Goal: Information Seeking & Learning: Learn about a topic

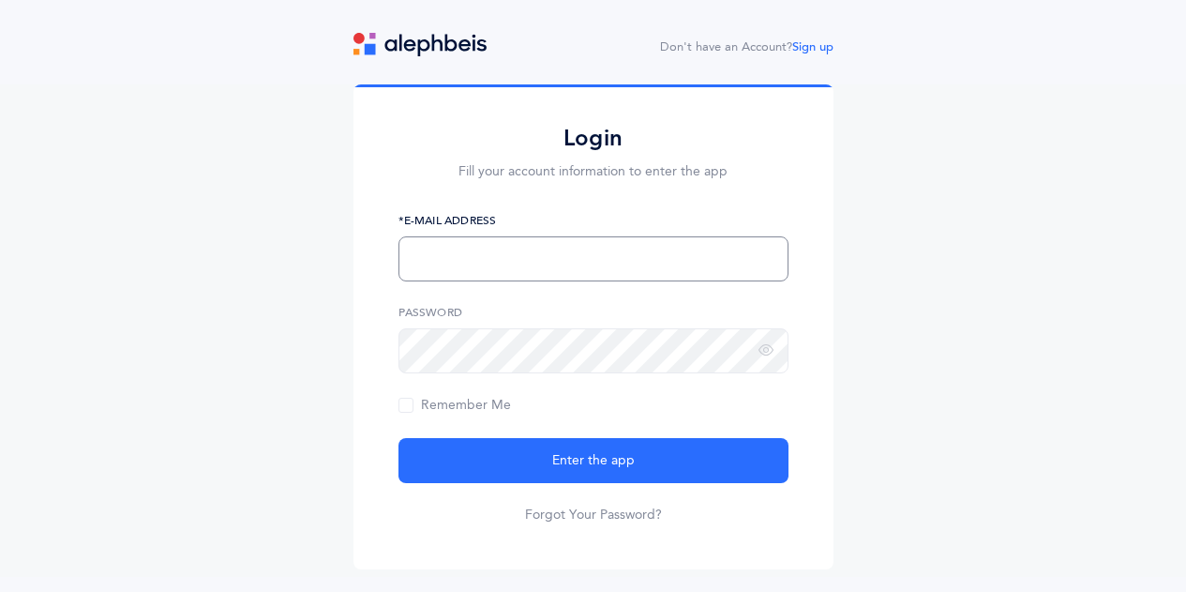
click at [524, 256] on input "text" at bounding box center [594, 258] width 390 height 45
type input "[EMAIL_ADDRESS][DOMAIN_NAME]"
click at [399, 438] on button "Enter the app" at bounding box center [594, 460] width 390 height 45
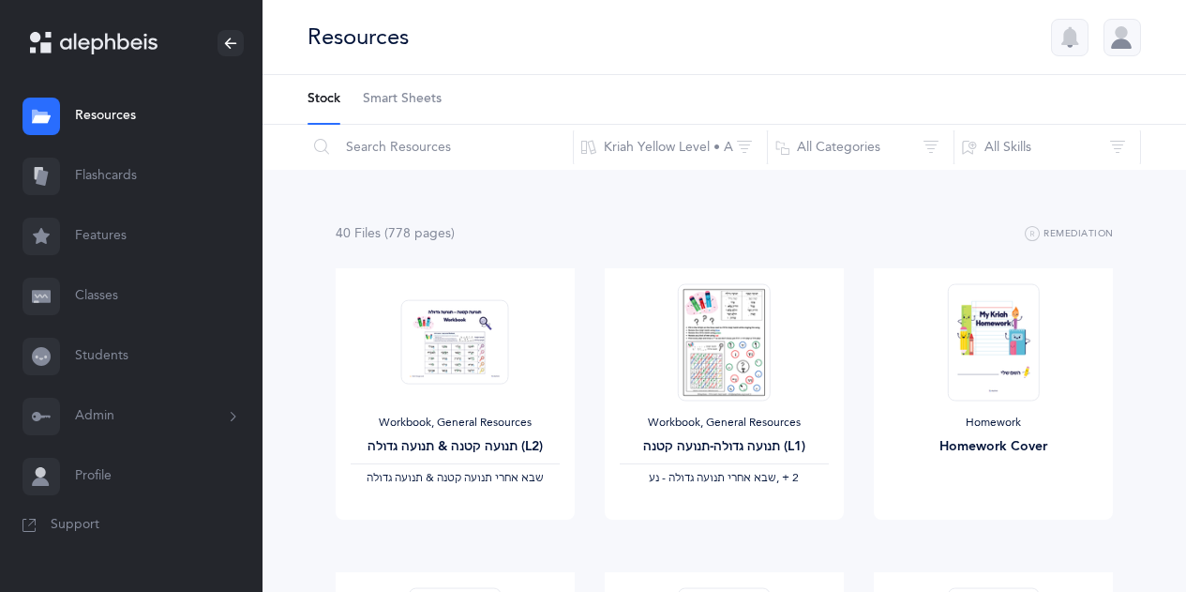
click at [128, 166] on link "Flashcards" at bounding box center [131, 176] width 263 height 60
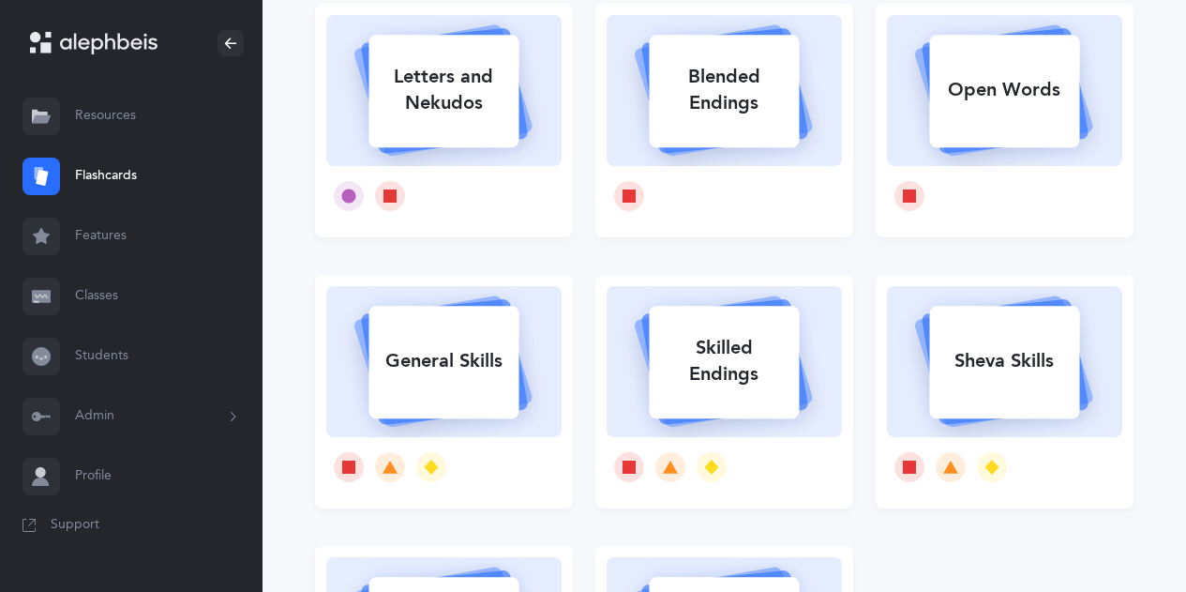
scroll to position [94, 0]
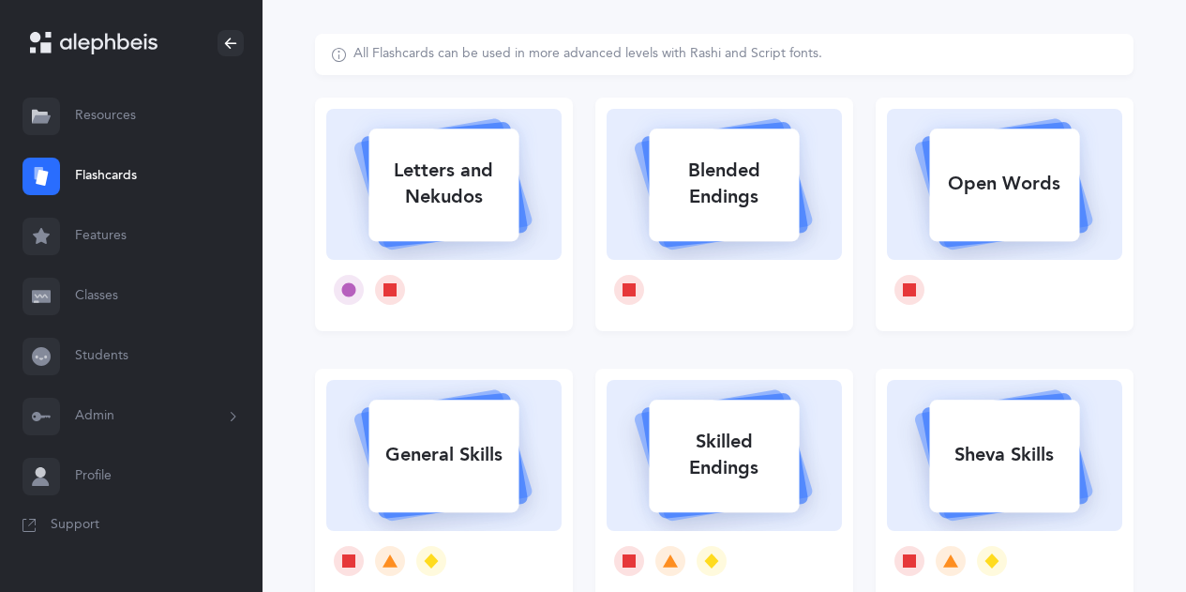
click at [982, 218] on rect at bounding box center [1005, 184] width 150 height 113
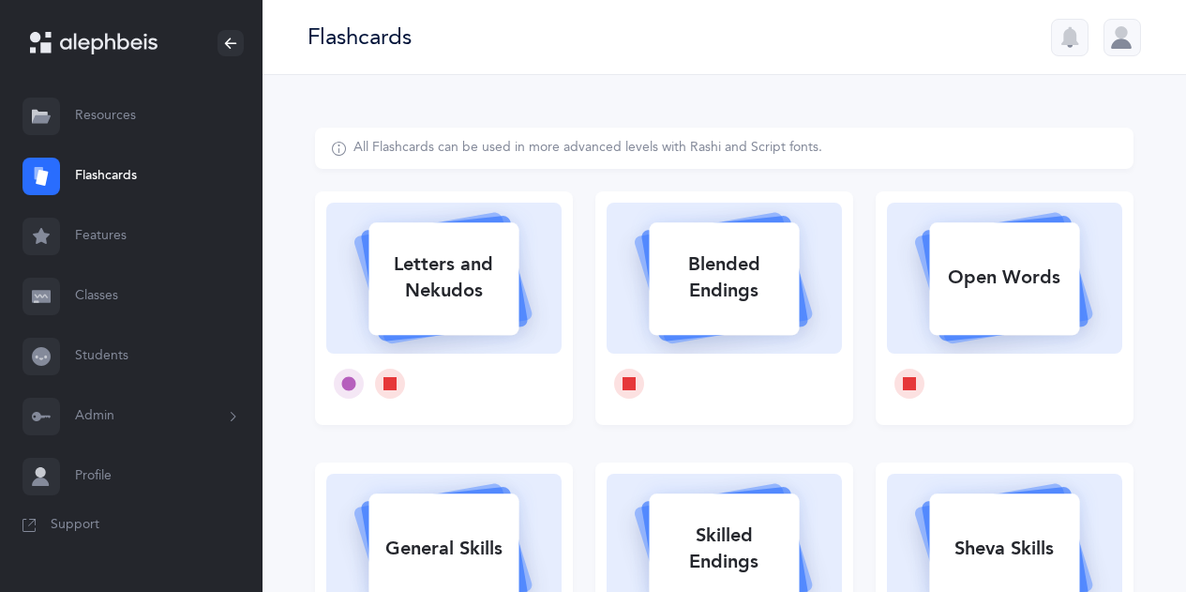
select select
select select "single"
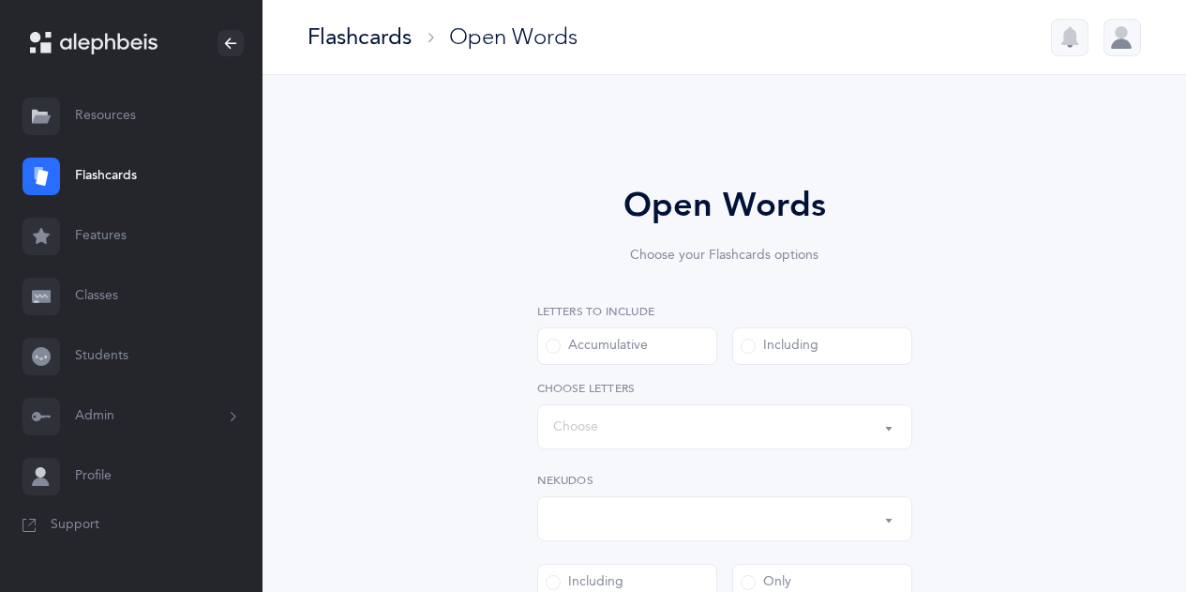
select select "all"
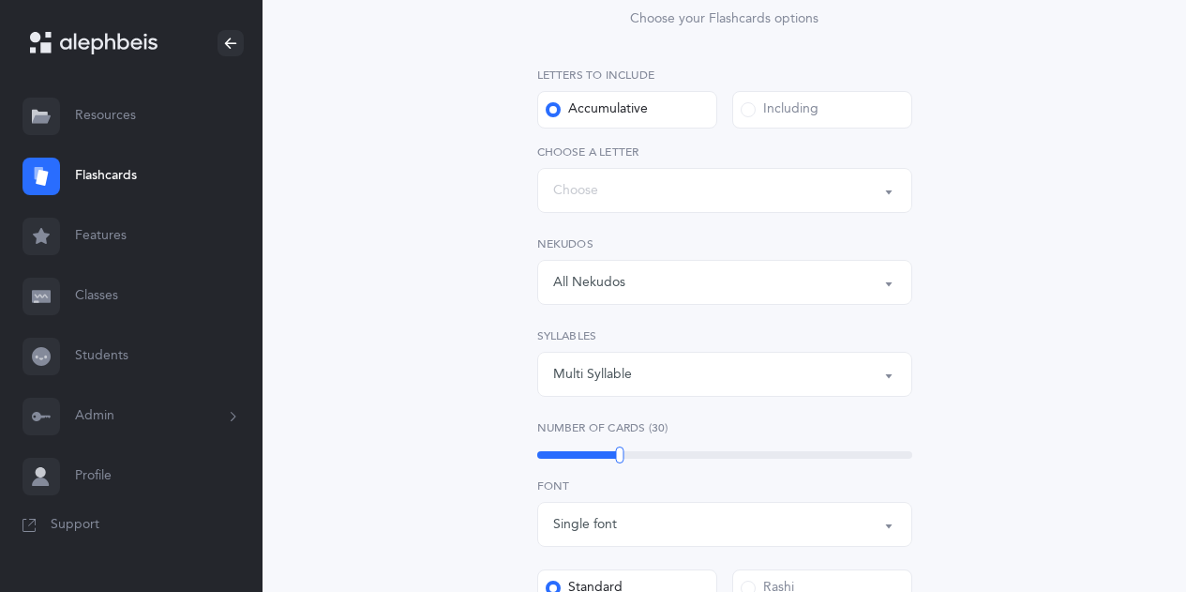
scroll to position [281, 0]
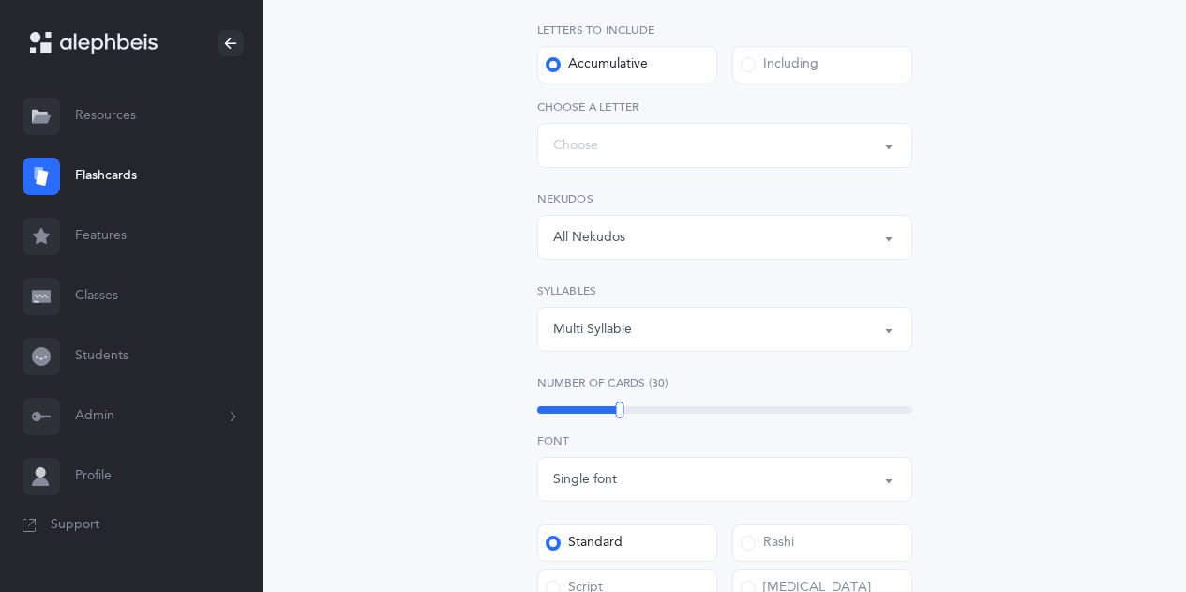
click at [886, 144] on button "Words up until: Choose" at bounding box center [724, 145] width 375 height 45
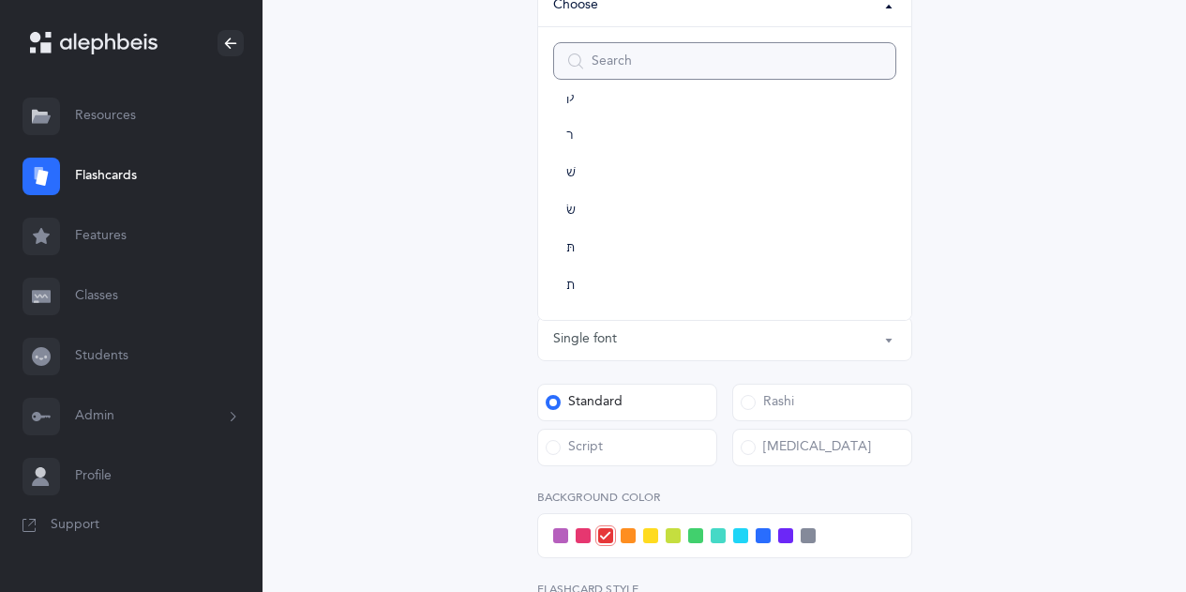
scroll to position [415, 0]
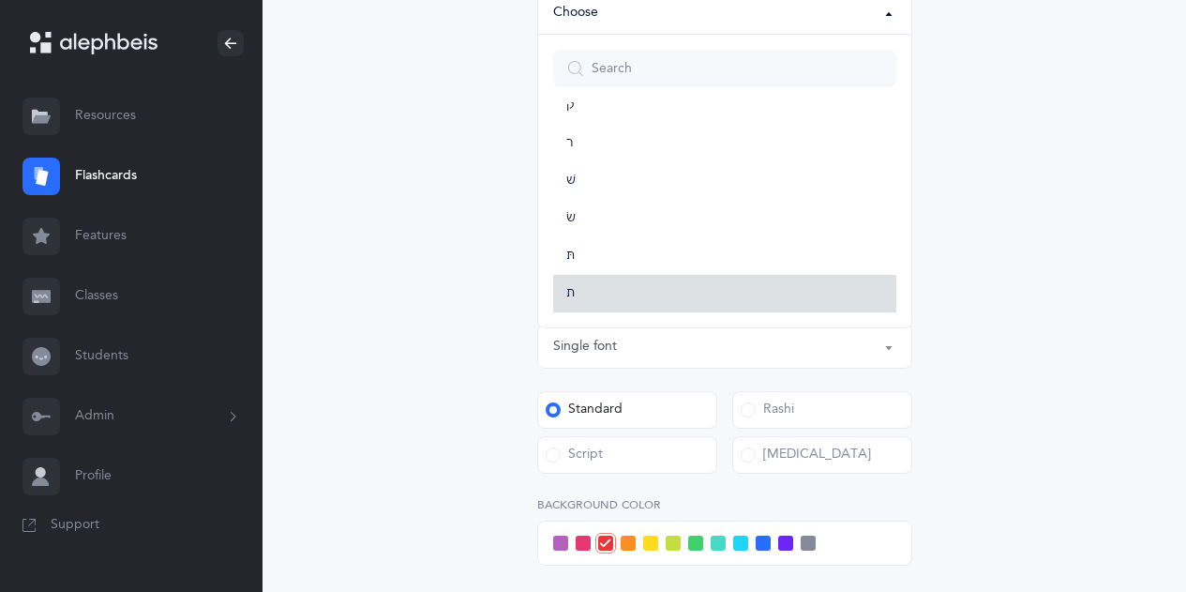
click at [601, 290] on link "ת" at bounding box center [724, 294] width 343 height 38
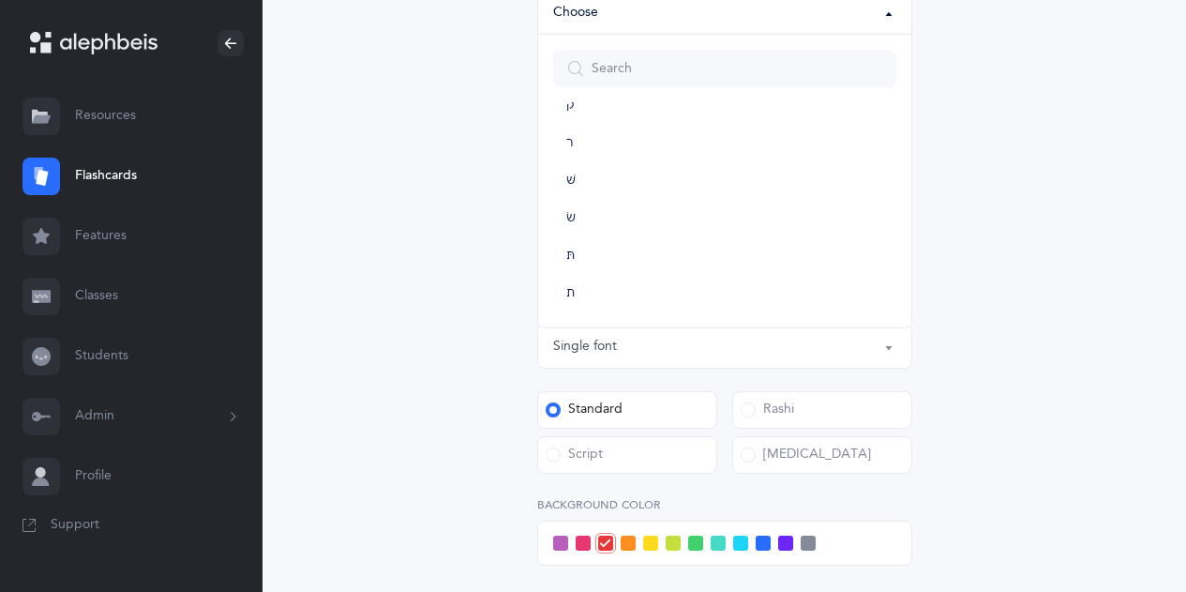
select select "27"
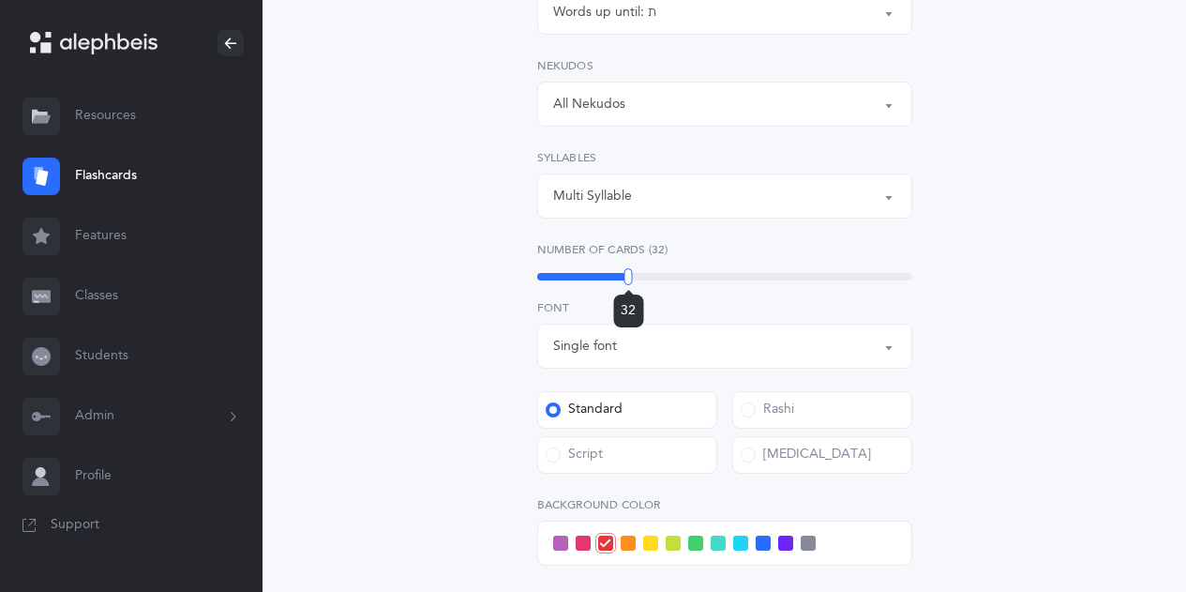
click at [628, 275] on div at bounding box center [629, 276] width 8 height 17
click at [441, 314] on div "Open Words Choose your Flashcards options Letters to include Accumulative [PERS…" at bounding box center [724, 302] width 819 height 1179
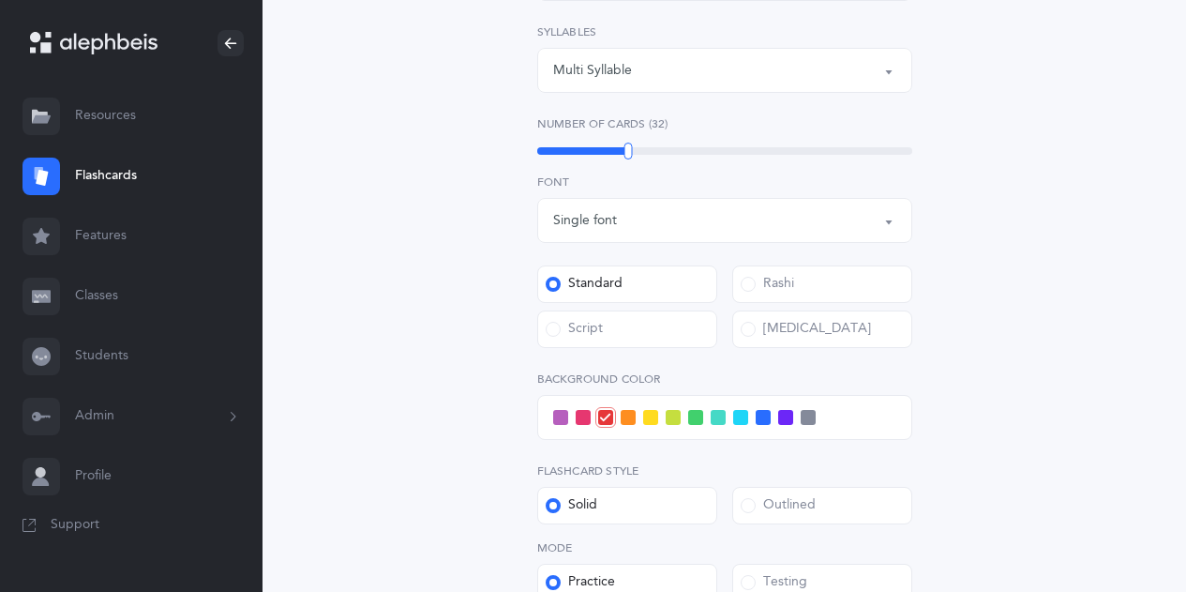
scroll to position [790, 0]
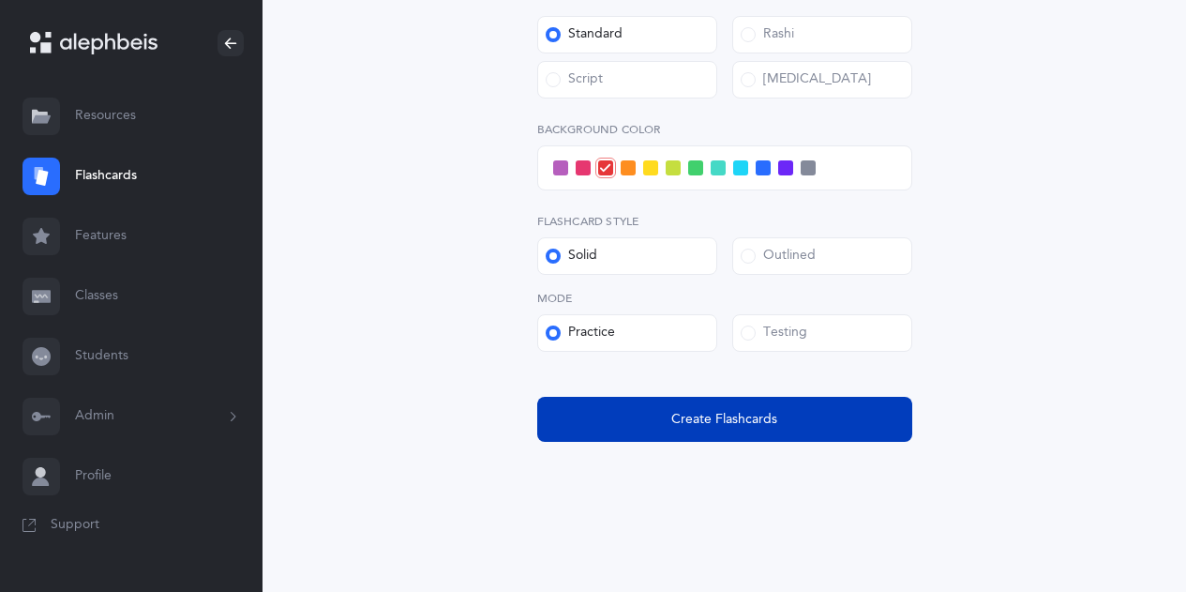
click at [720, 417] on span "Create Flashcards" at bounding box center [725, 420] width 106 height 20
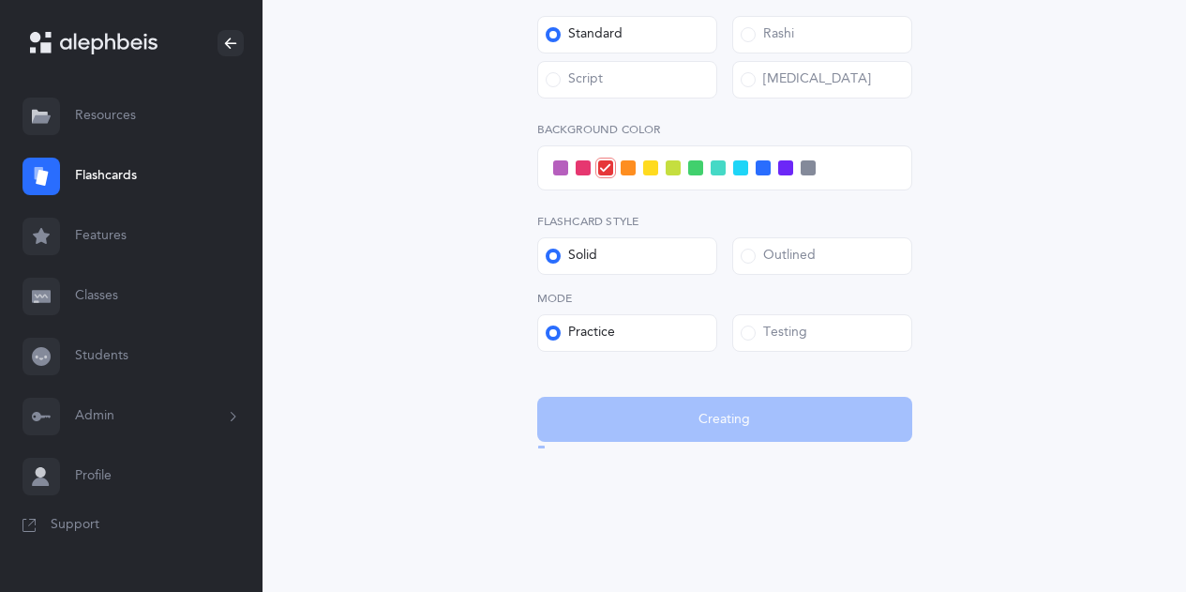
scroll to position [0, 0]
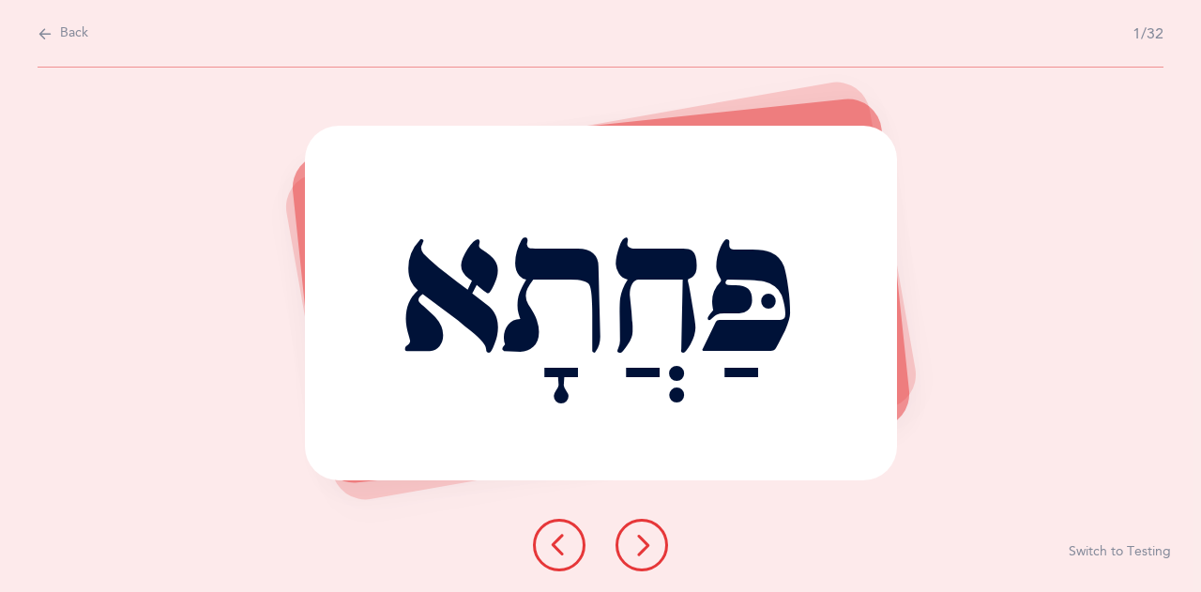
click at [646, 548] on icon at bounding box center [641, 545] width 23 height 23
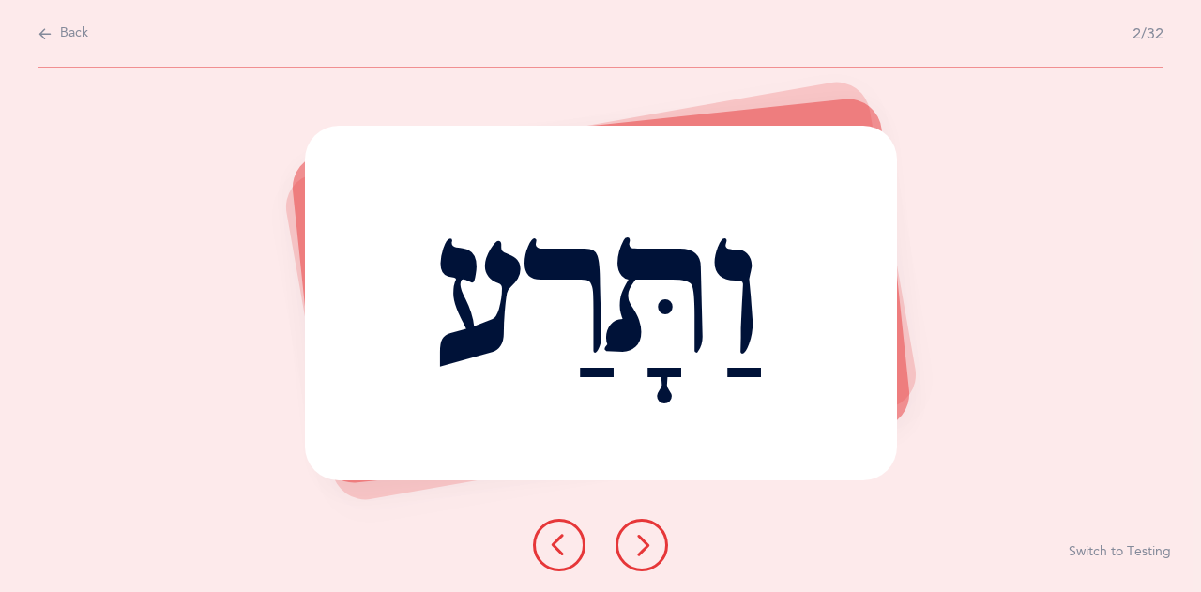
click at [642, 537] on icon at bounding box center [641, 545] width 23 height 23
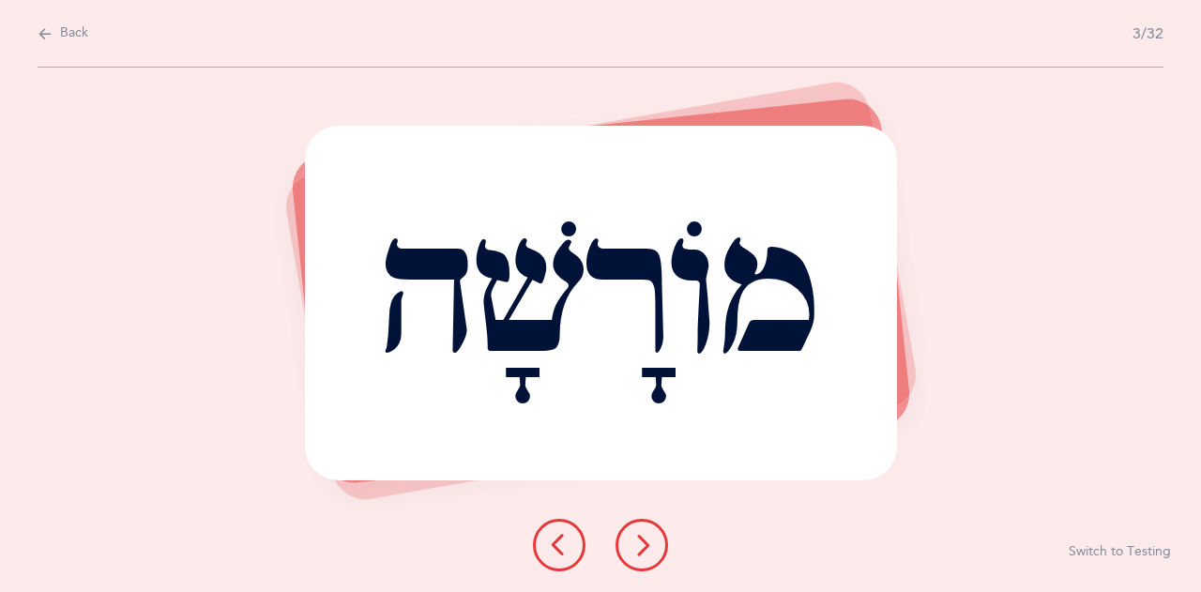
click at [642, 537] on icon at bounding box center [641, 545] width 23 height 23
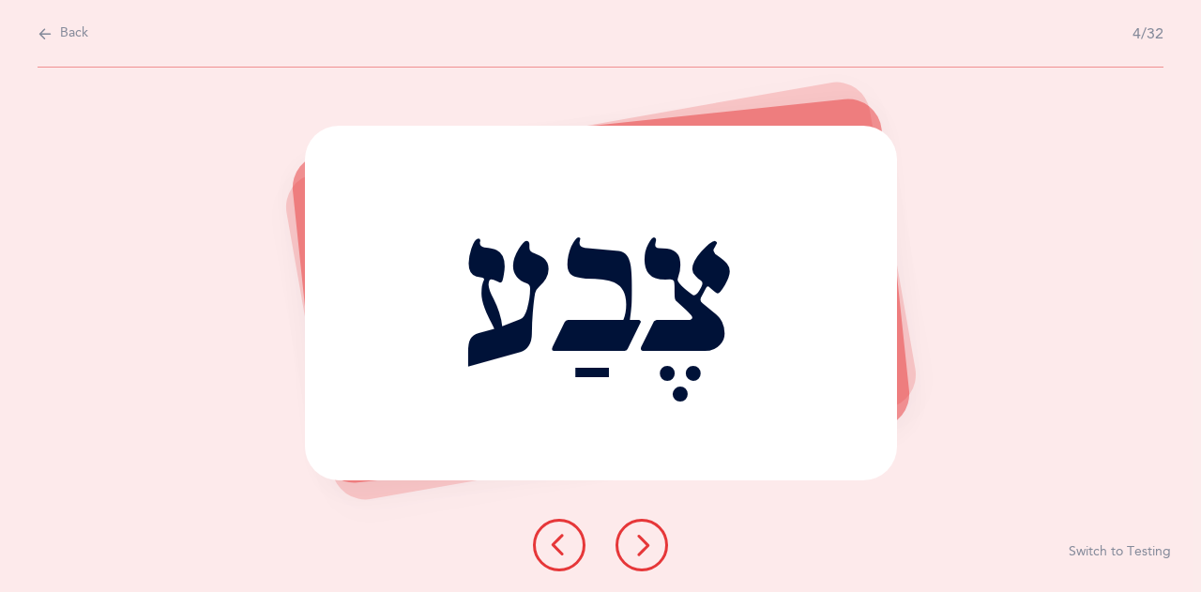
click at [642, 536] on icon at bounding box center [641, 545] width 23 height 23
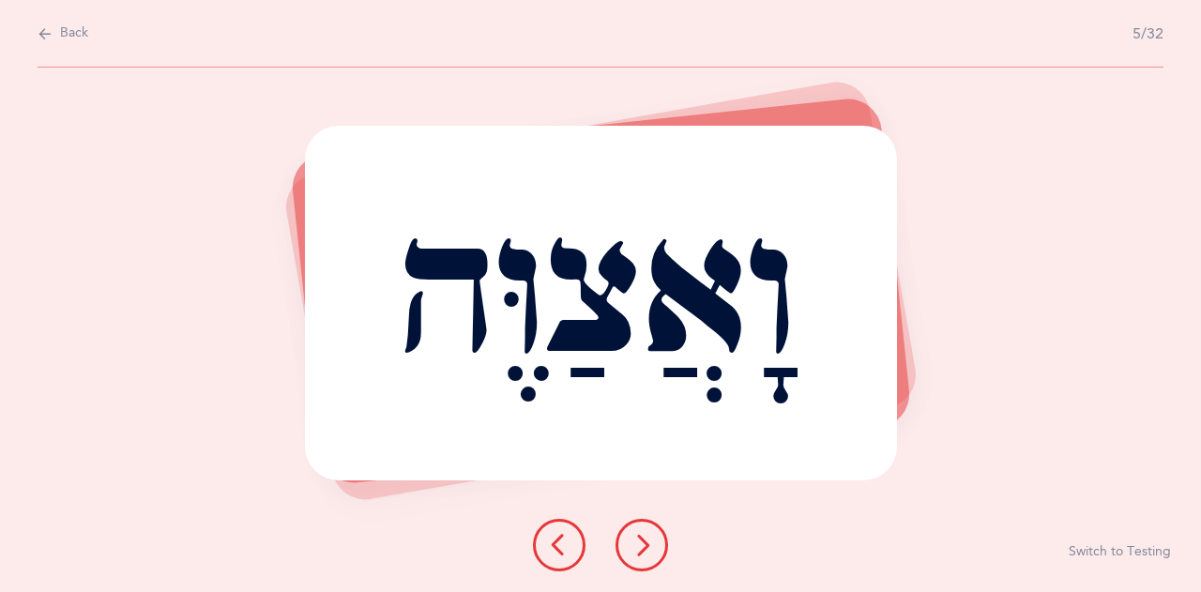
click at [635, 542] on icon at bounding box center [641, 545] width 23 height 23
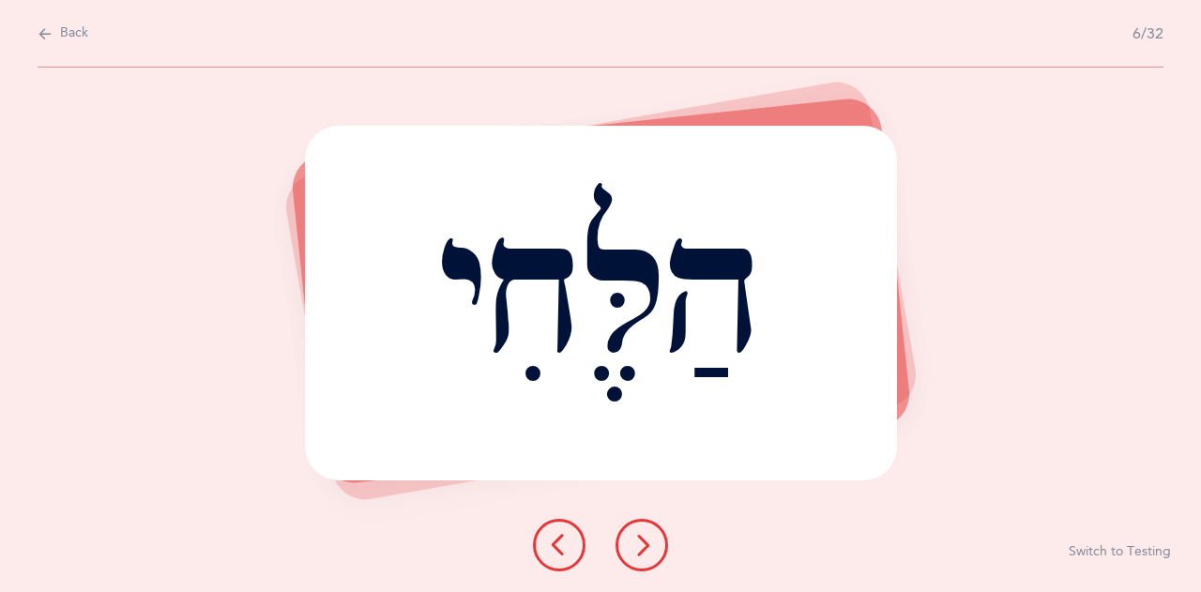
click at [635, 542] on icon at bounding box center [641, 545] width 23 height 23
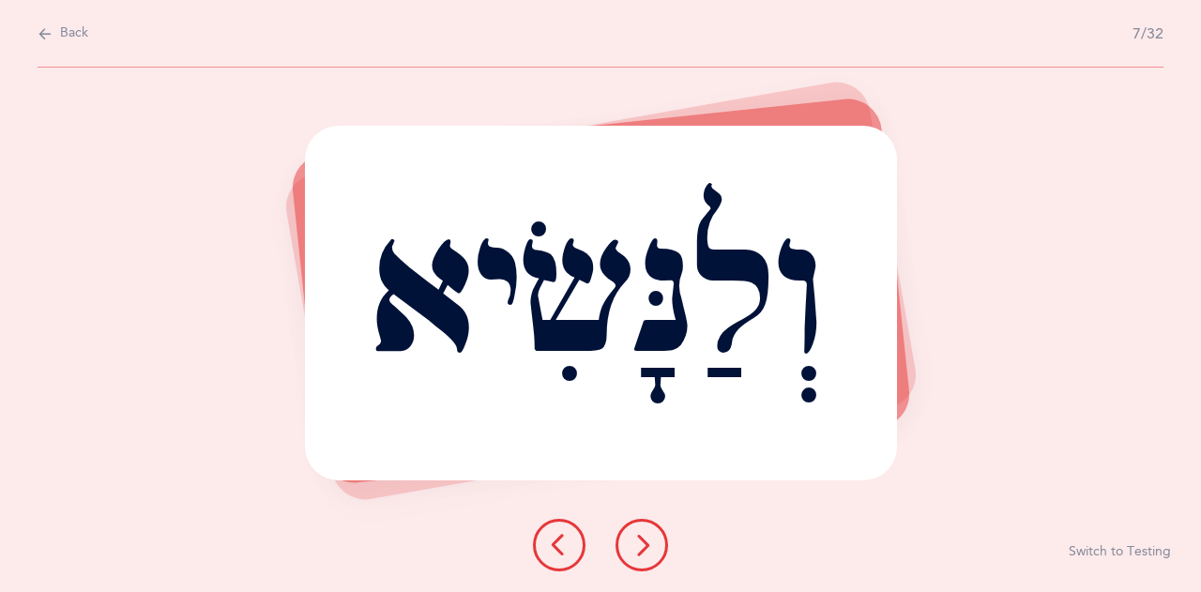
click at [635, 542] on icon at bounding box center [641, 545] width 23 height 23
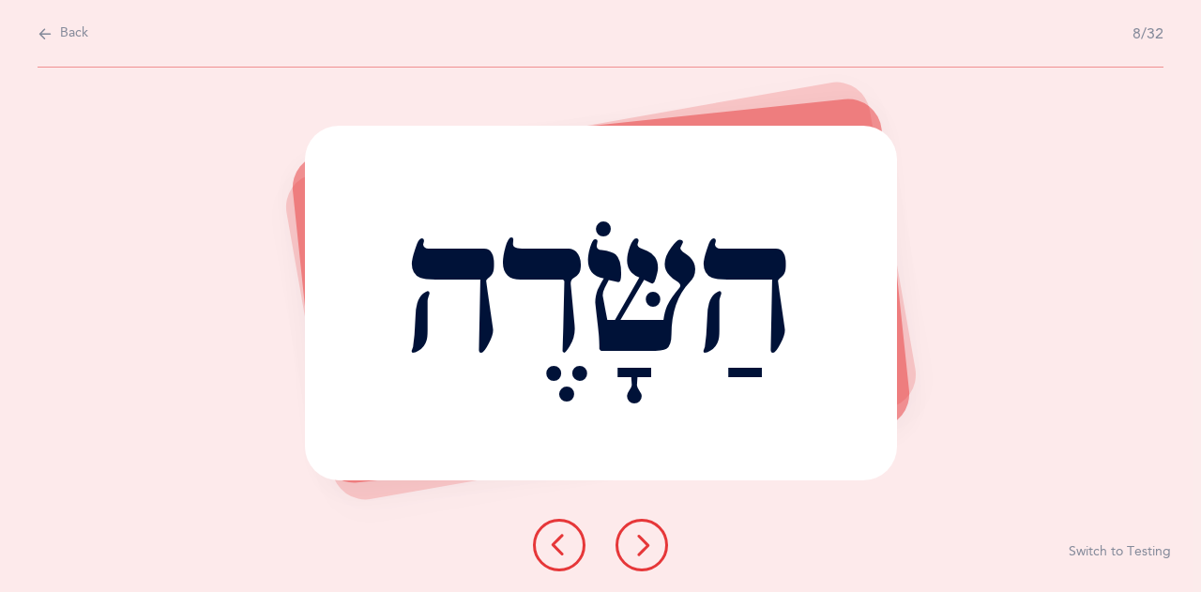
click at [635, 542] on icon at bounding box center [641, 545] width 23 height 23
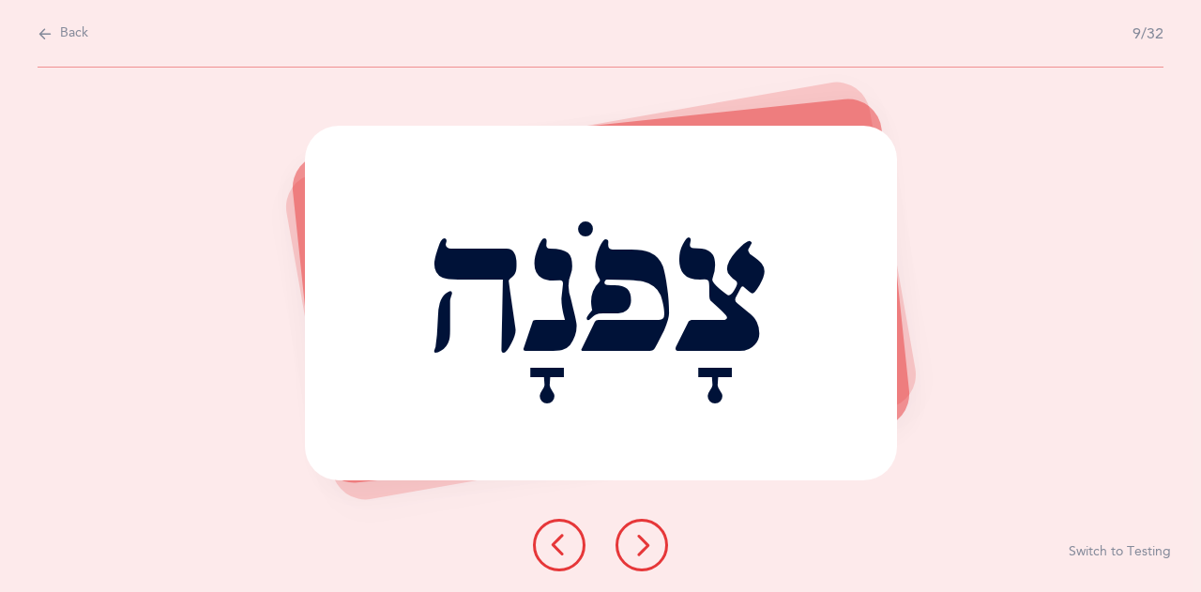
click at [627, 535] on button at bounding box center [641, 545] width 53 height 53
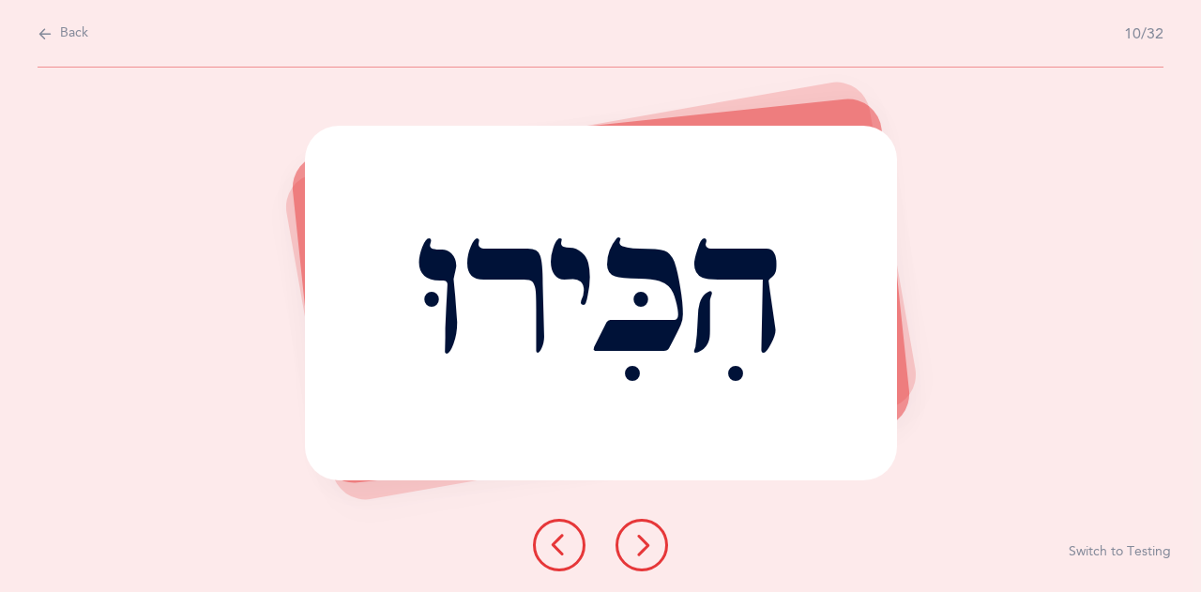
click at [644, 536] on icon at bounding box center [641, 545] width 23 height 23
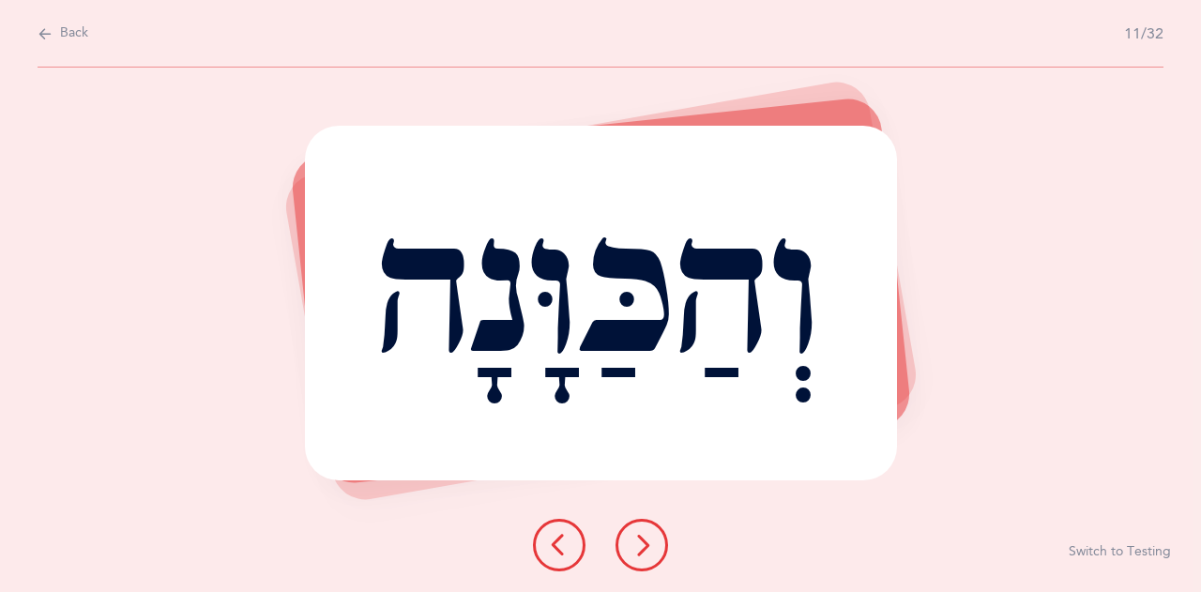
click at [642, 539] on icon at bounding box center [641, 545] width 23 height 23
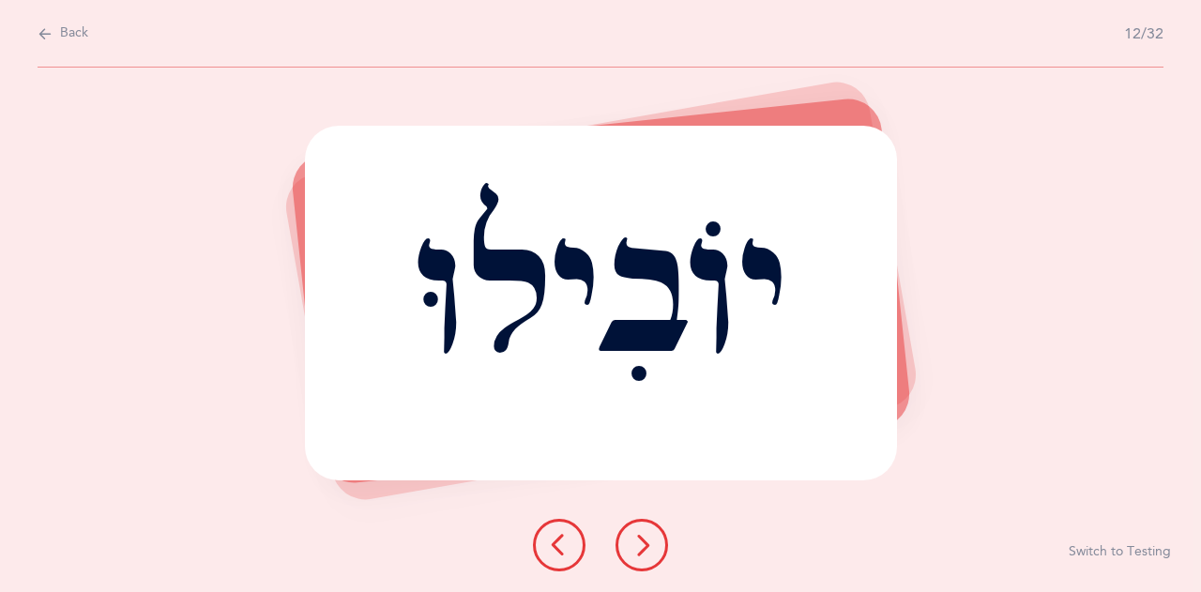
click at [644, 533] on button at bounding box center [641, 545] width 53 height 53
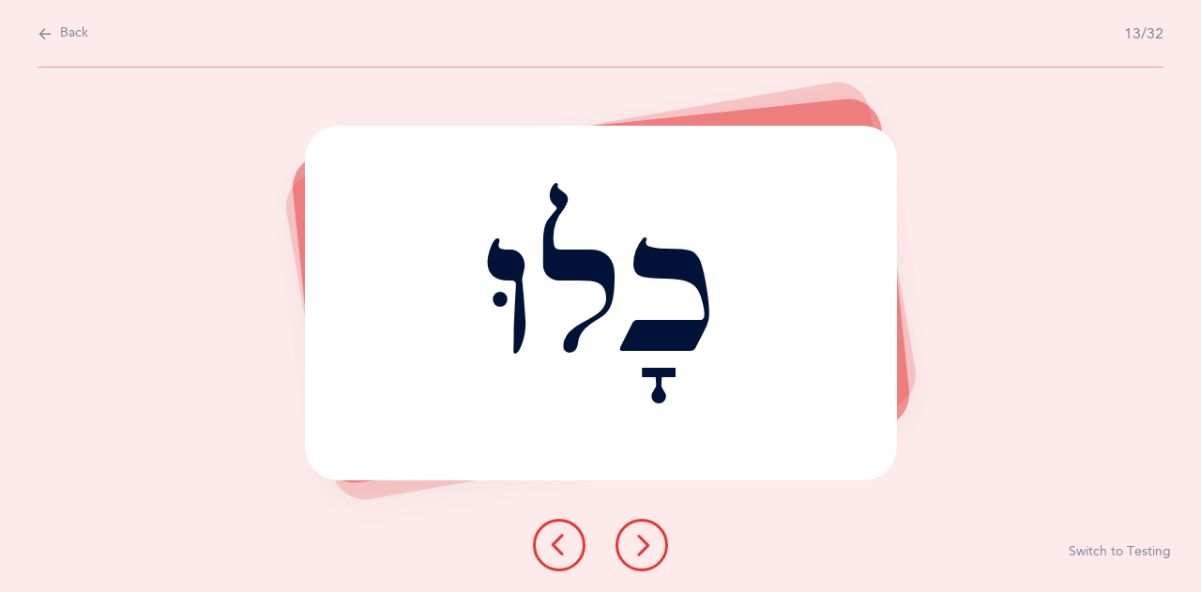
click at [646, 546] on icon at bounding box center [641, 545] width 23 height 23
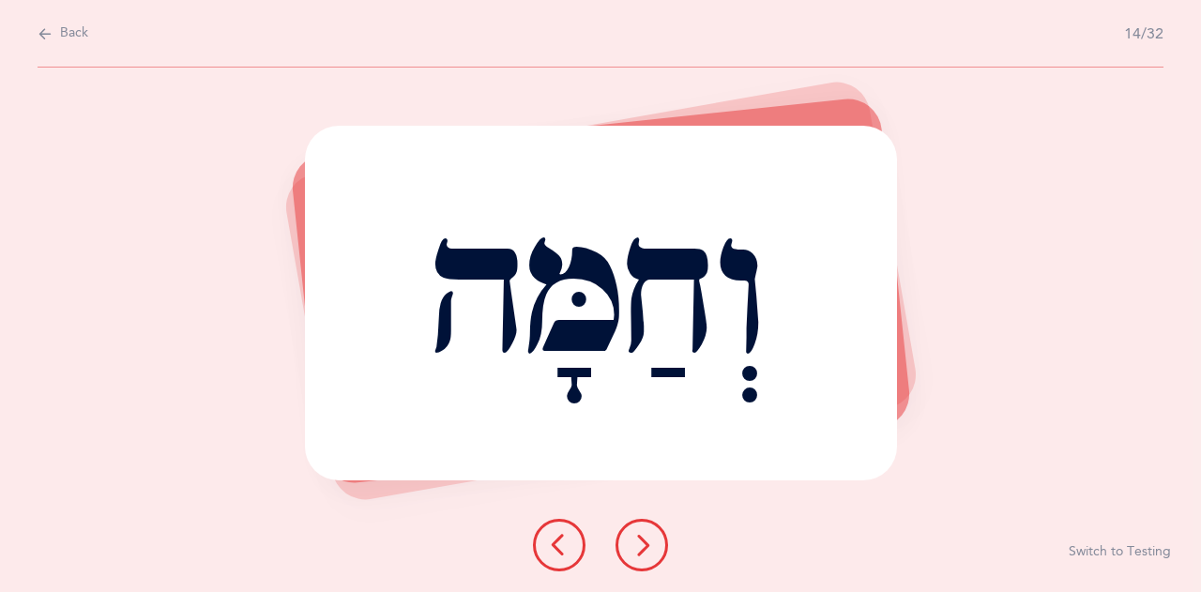
click at [651, 547] on icon at bounding box center [641, 545] width 23 height 23
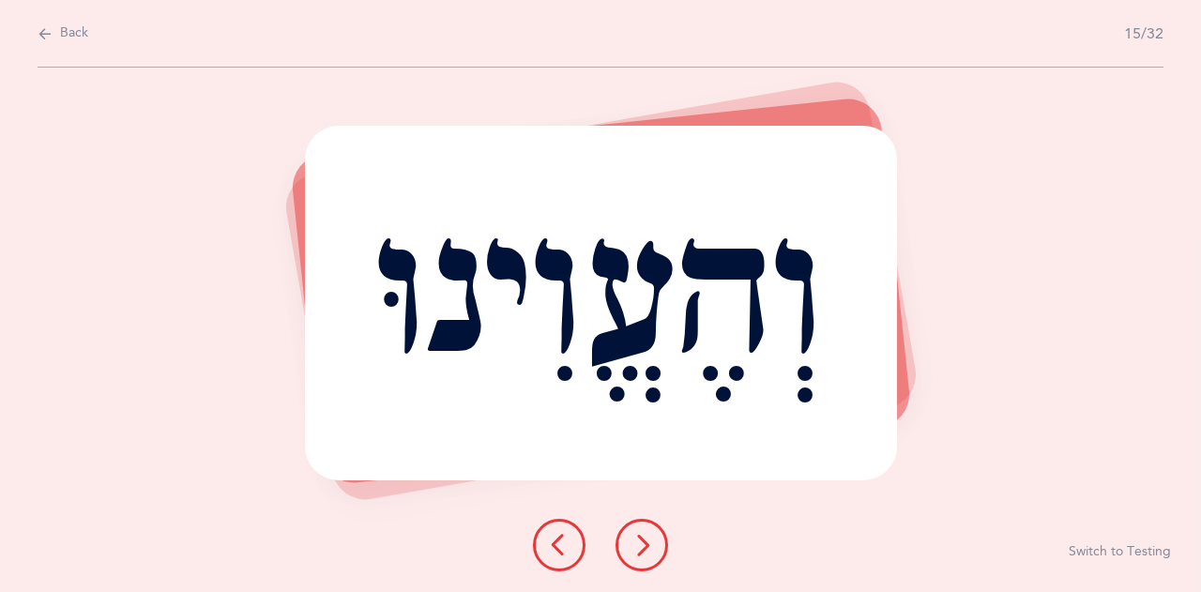
click at [642, 549] on icon at bounding box center [641, 545] width 23 height 23
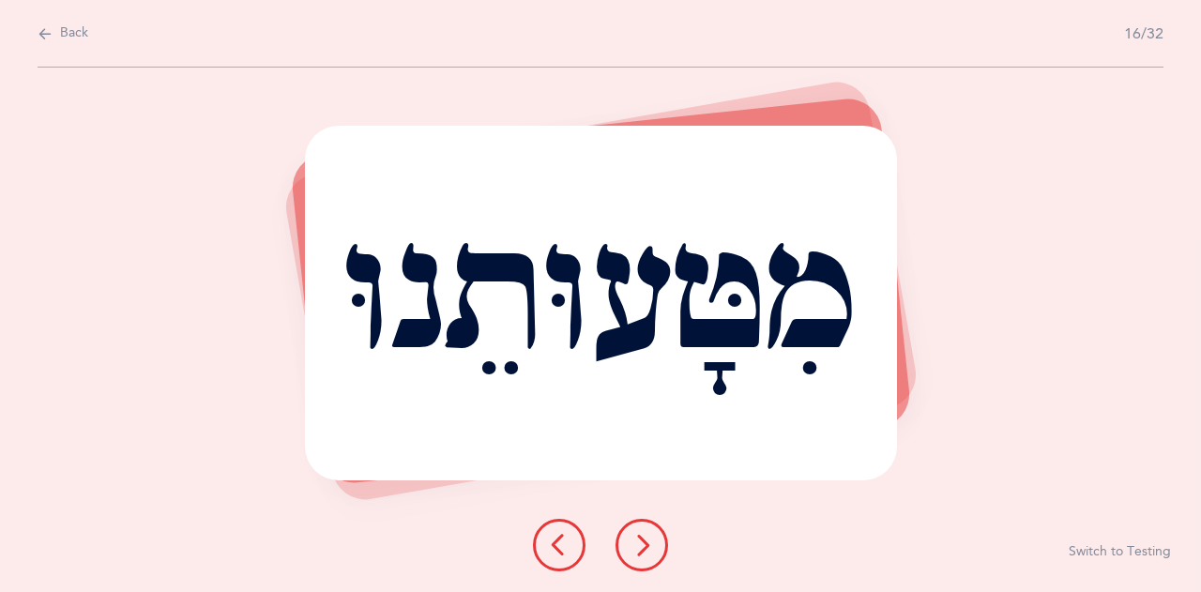
click at [645, 543] on icon at bounding box center [641, 545] width 23 height 23
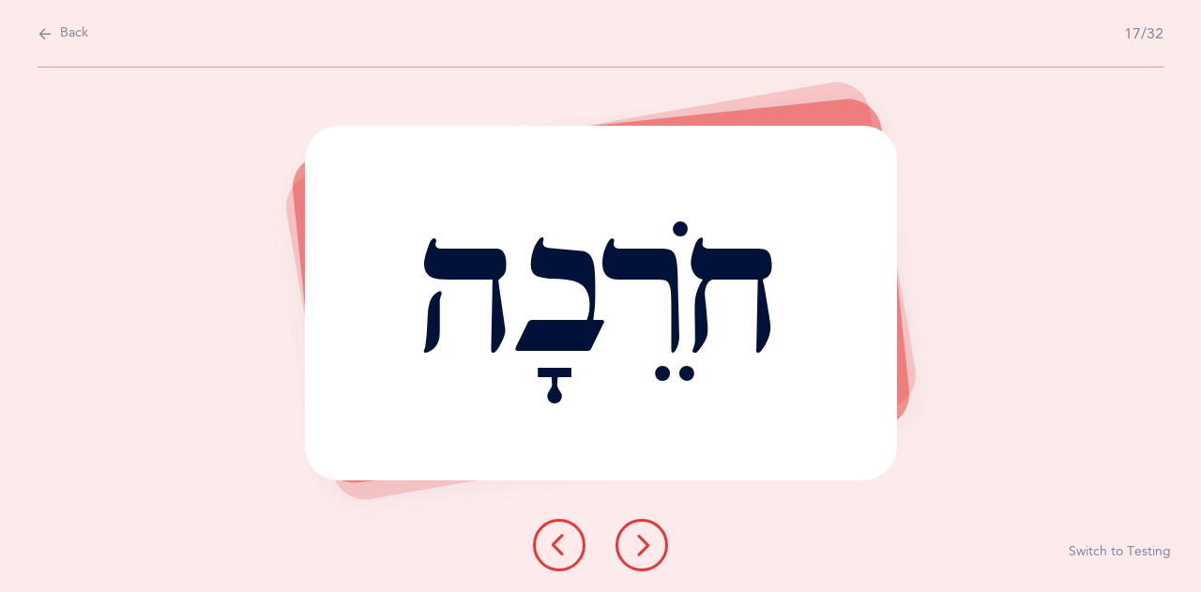
click at [645, 543] on icon at bounding box center [641, 545] width 23 height 23
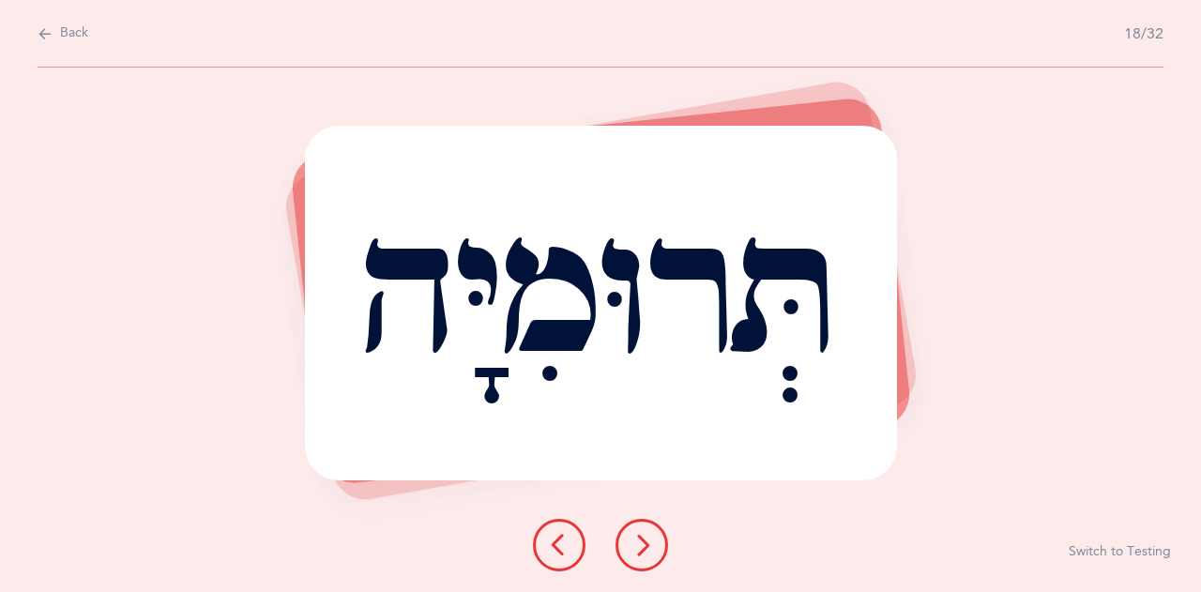
click at [645, 543] on icon at bounding box center [641, 545] width 23 height 23
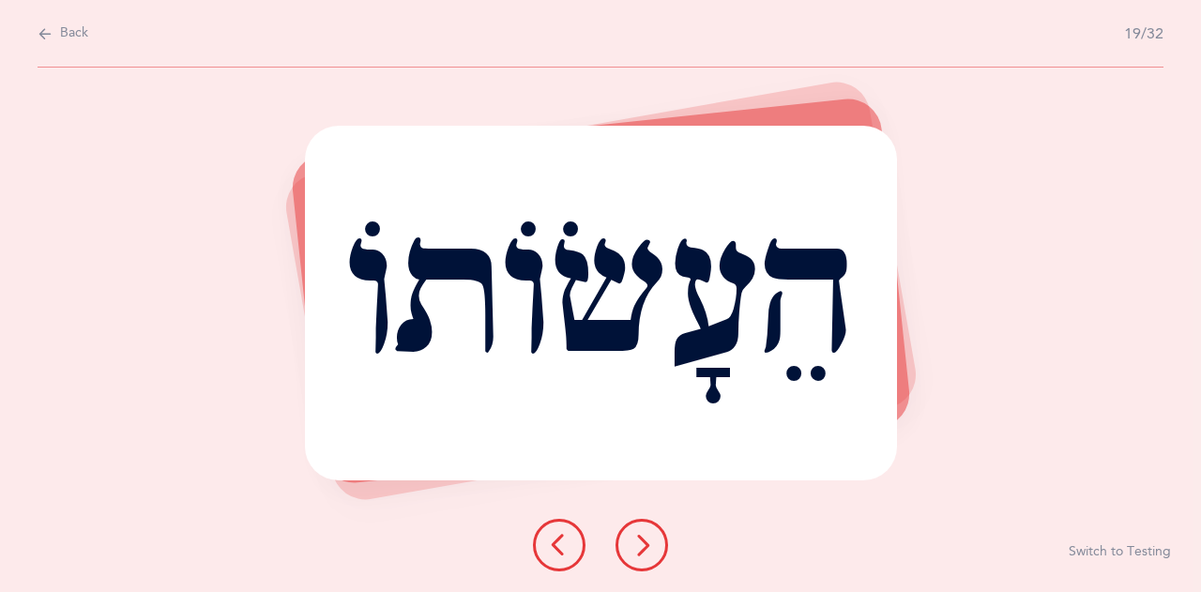
click at [645, 543] on icon at bounding box center [641, 545] width 23 height 23
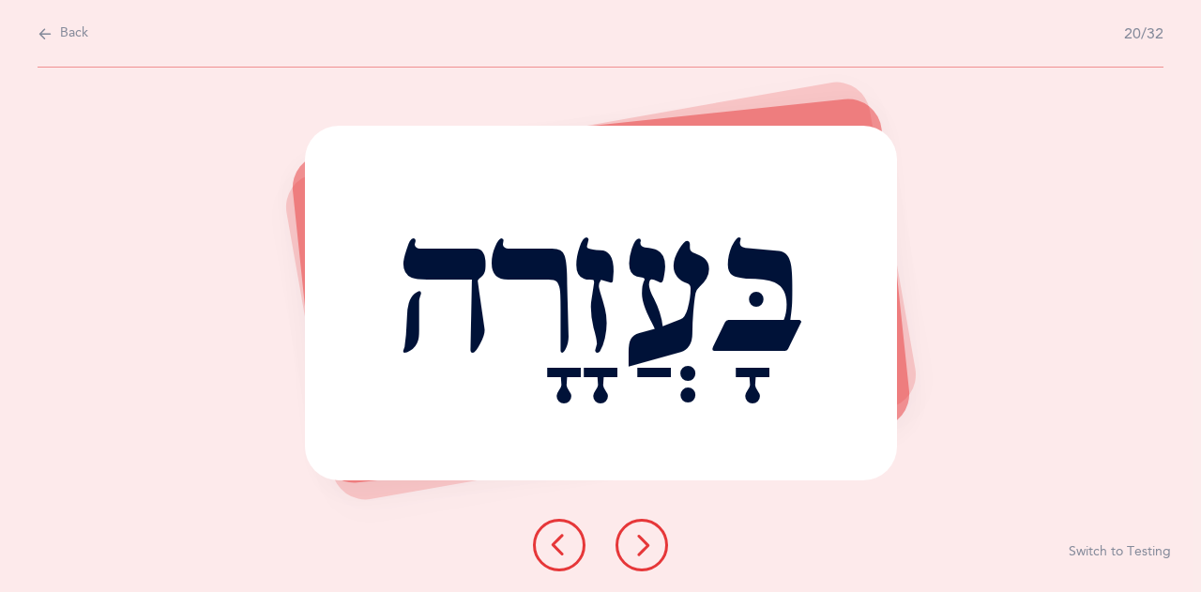
click at [645, 543] on icon at bounding box center [641, 545] width 23 height 23
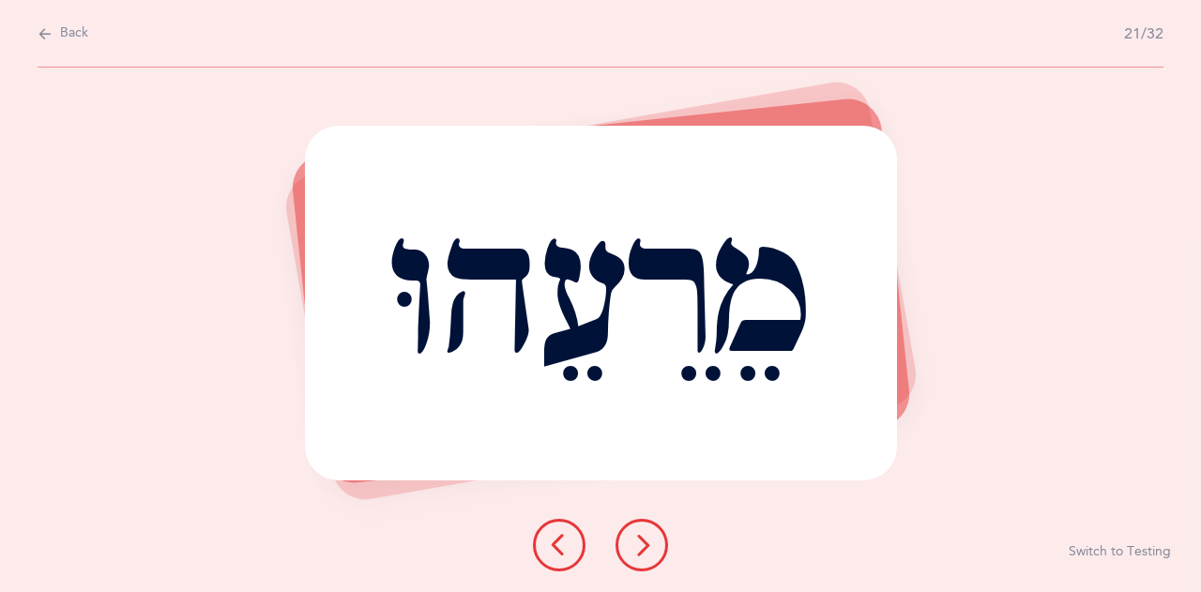
click at [645, 543] on icon at bounding box center [641, 545] width 23 height 23
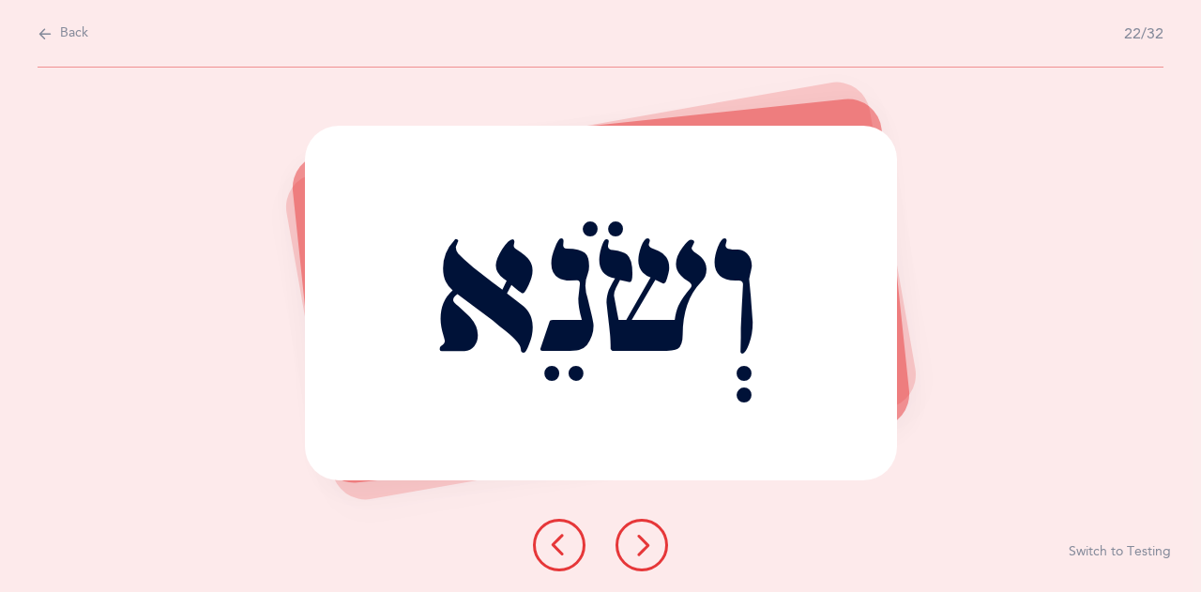
click at [642, 535] on icon at bounding box center [641, 545] width 23 height 23
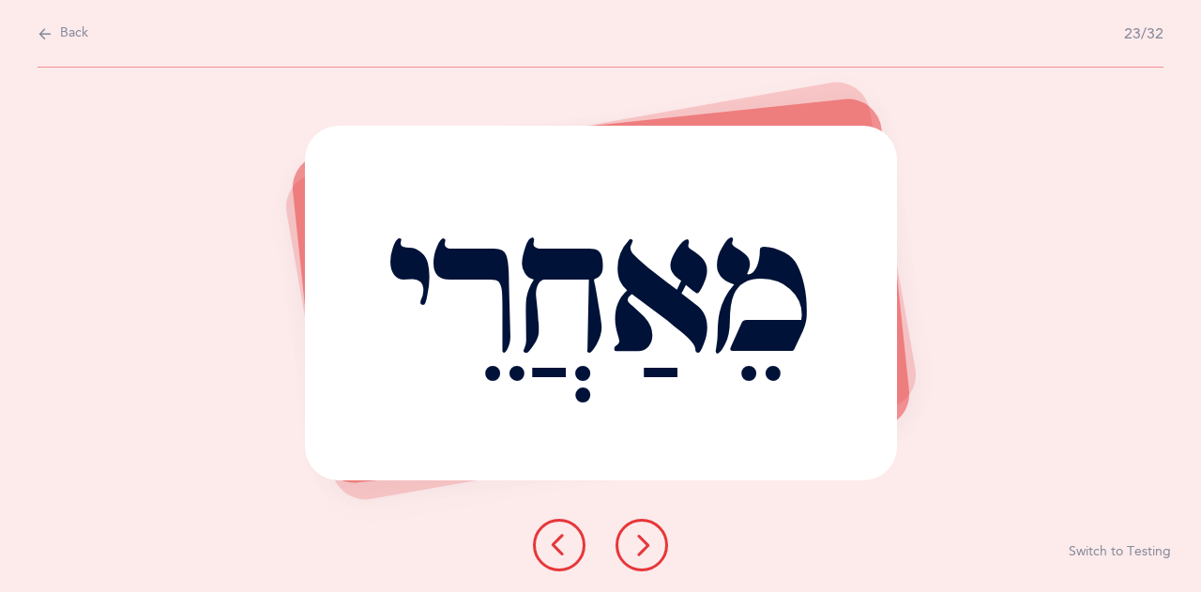
click at [642, 545] on icon at bounding box center [641, 545] width 23 height 23
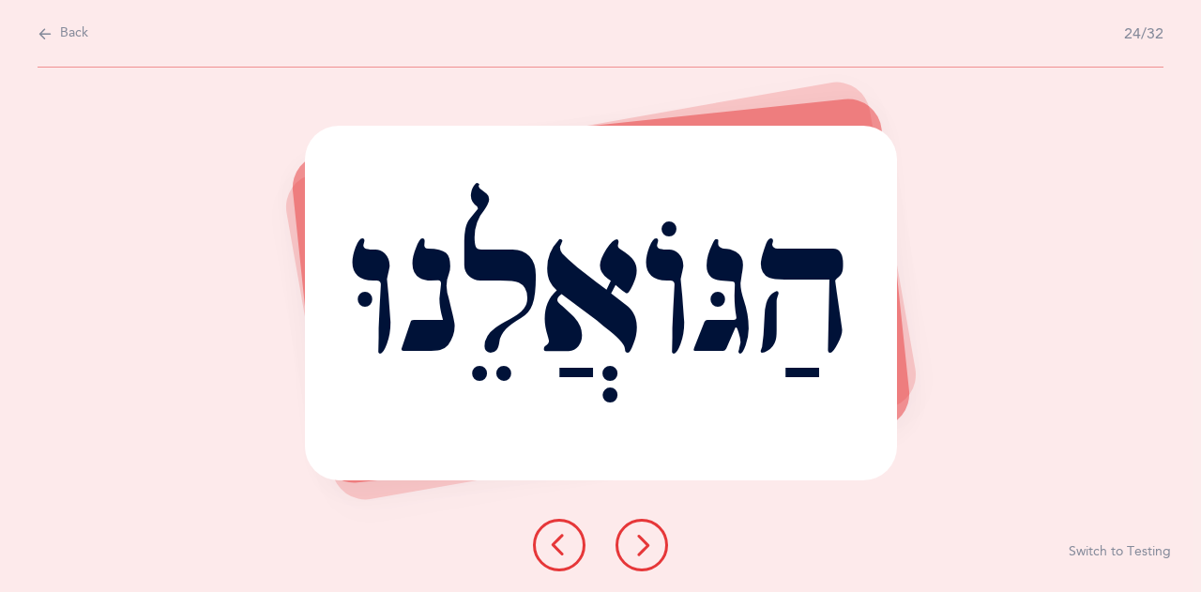
click at [637, 547] on icon at bounding box center [641, 545] width 23 height 23
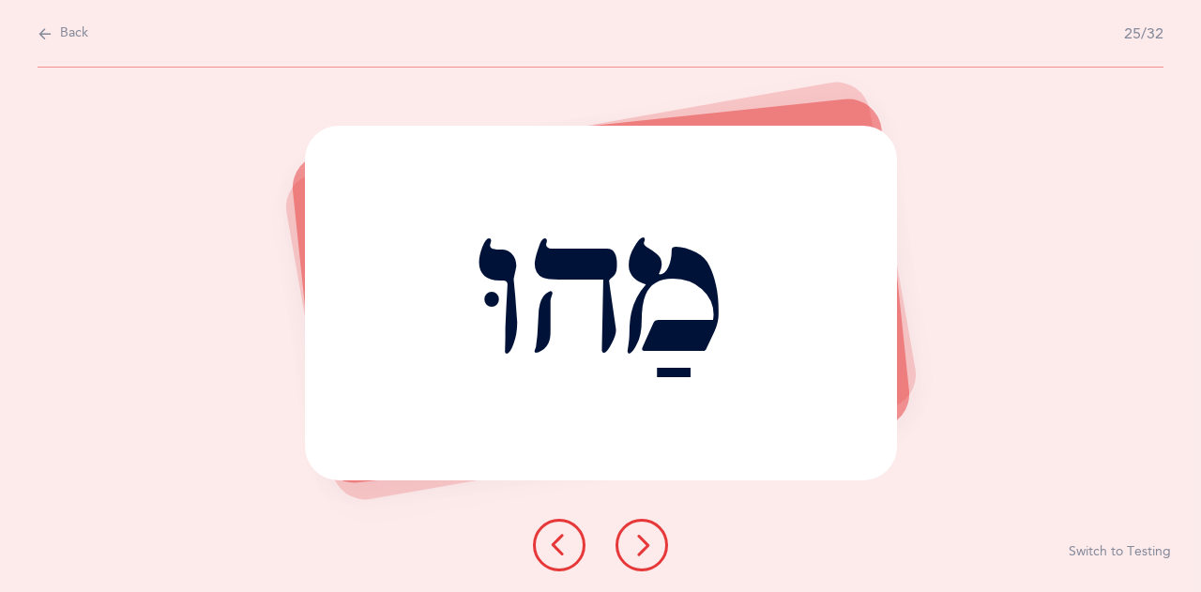
click at [637, 547] on icon at bounding box center [641, 545] width 23 height 23
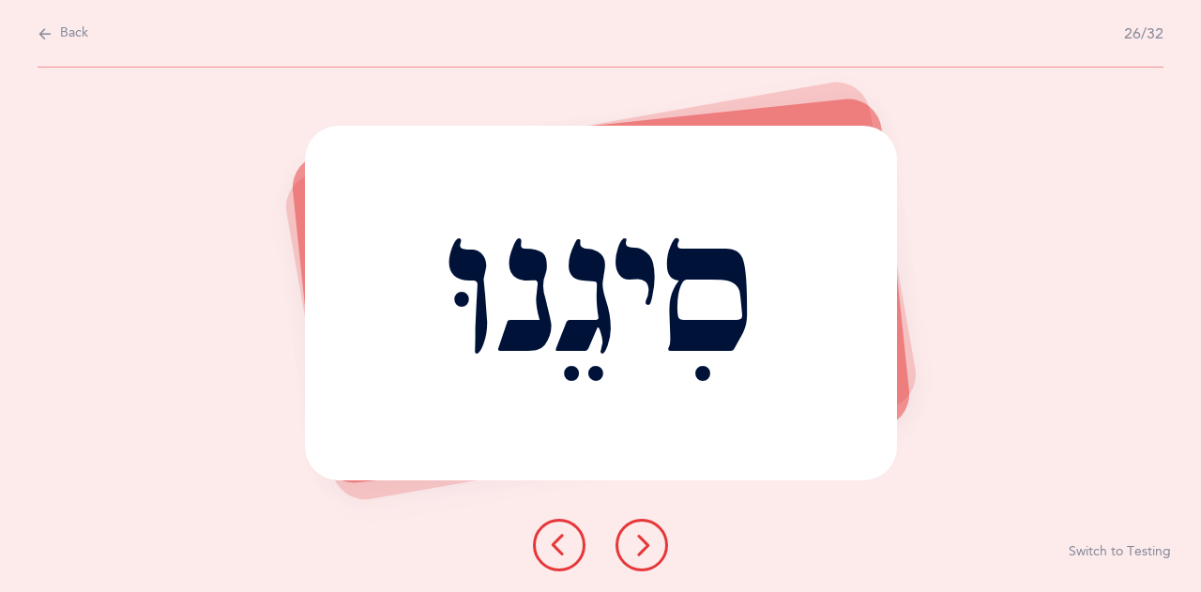
click at [637, 547] on icon at bounding box center [641, 545] width 23 height 23
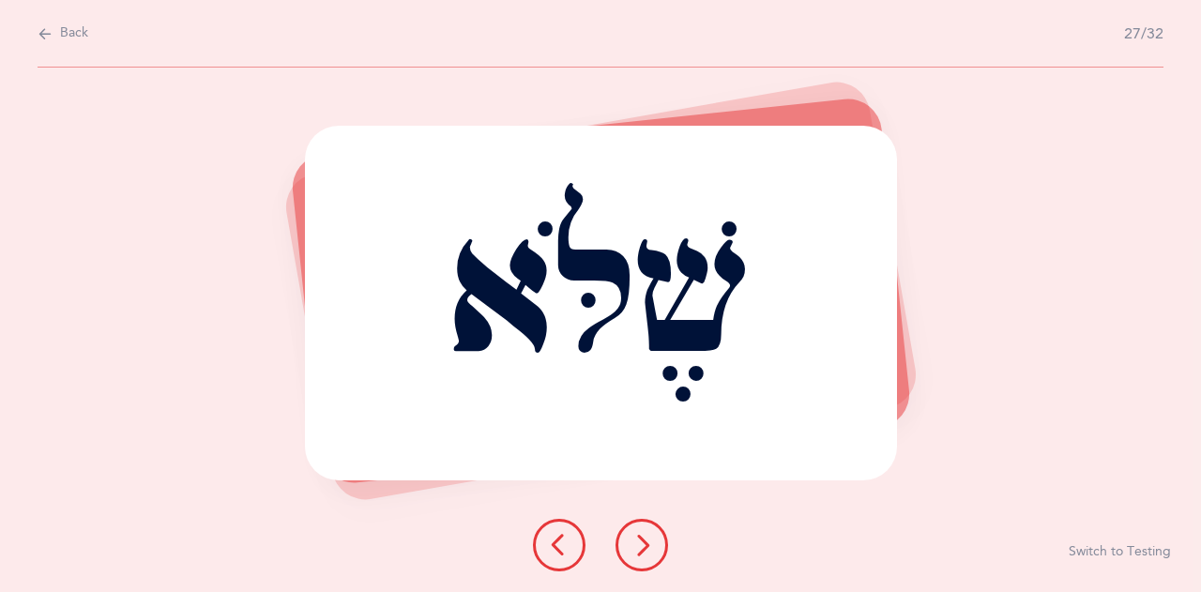
click at [637, 547] on icon at bounding box center [641, 545] width 23 height 23
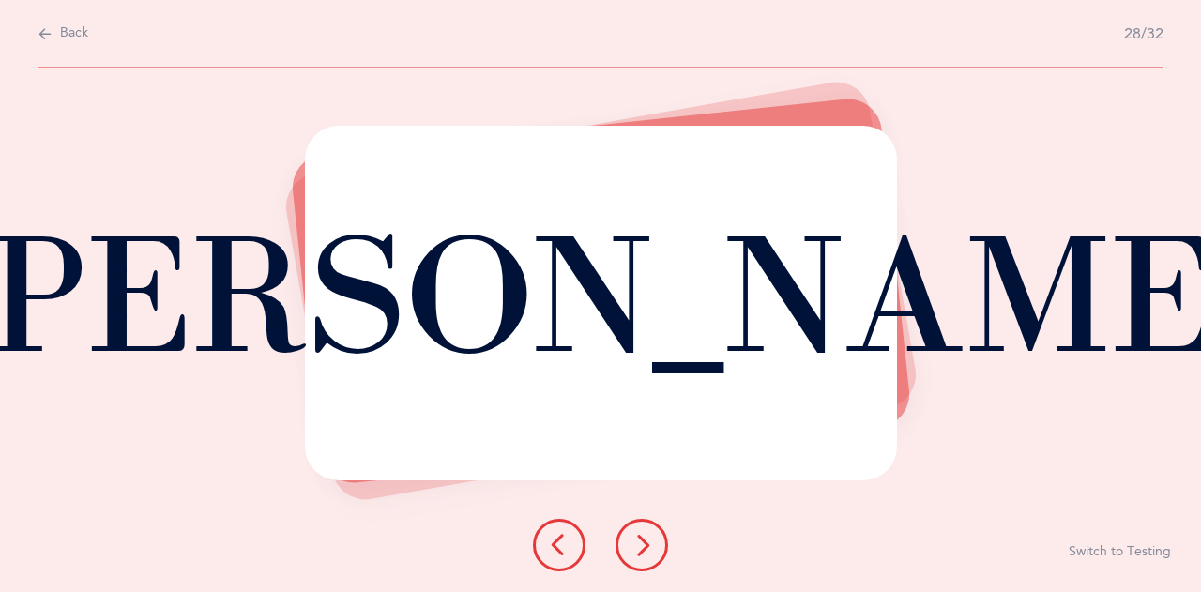
click at [646, 544] on icon at bounding box center [641, 545] width 23 height 23
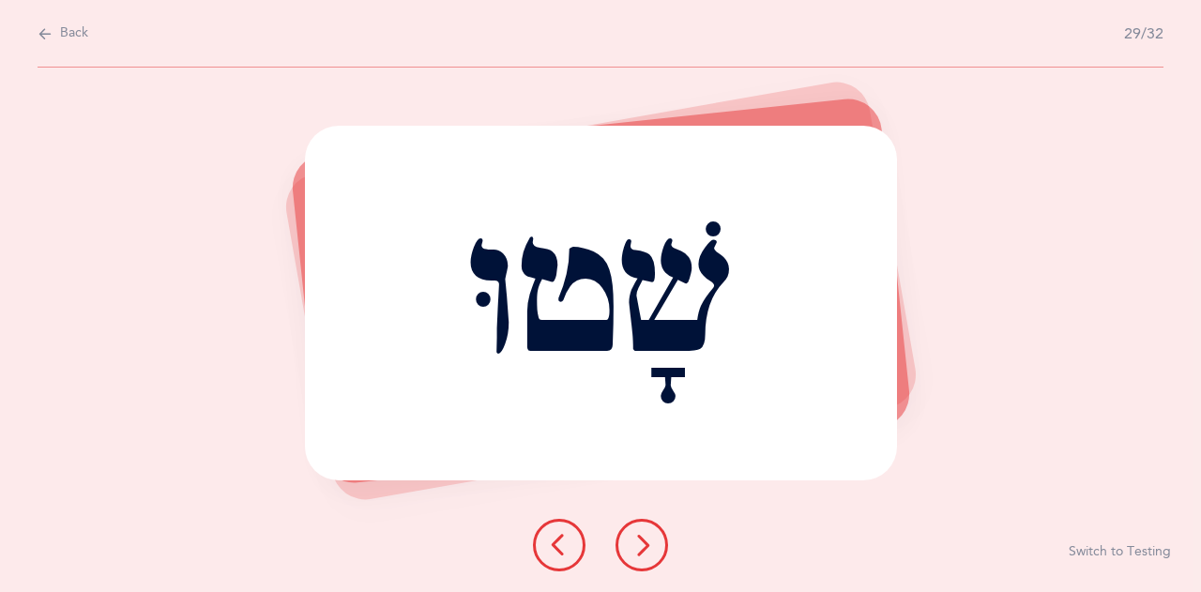
click at [642, 538] on icon at bounding box center [641, 545] width 23 height 23
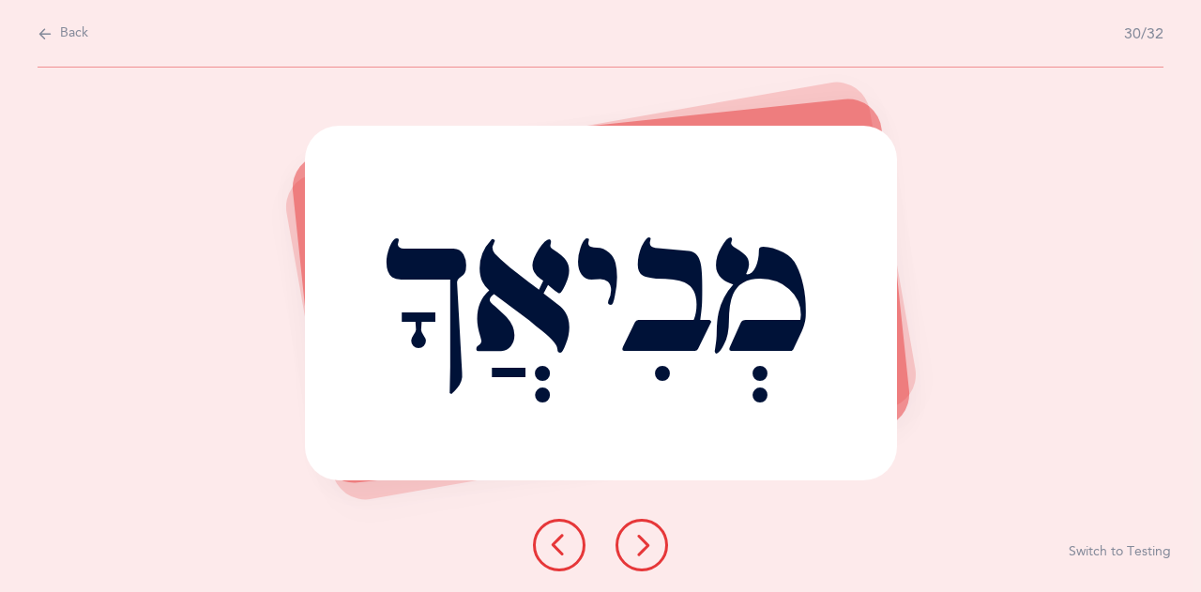
click at [642, 542] on icon at bounding box center [641, 545] width 23 height 23
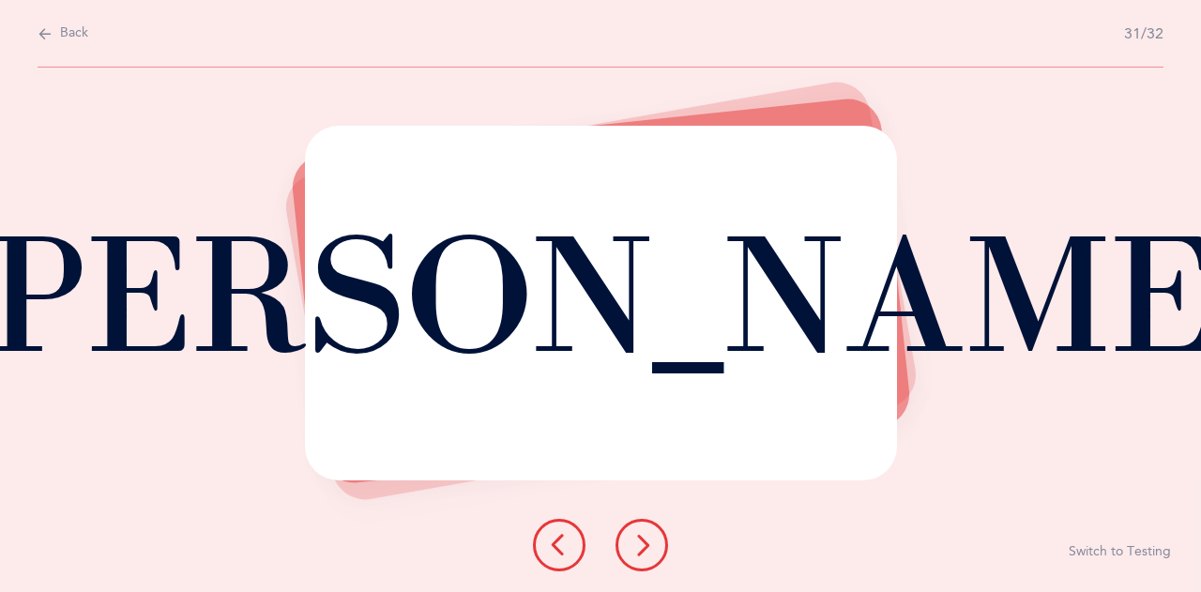
click at [637, 536] on icon at bounding box center [641, 545] width 23 height 23
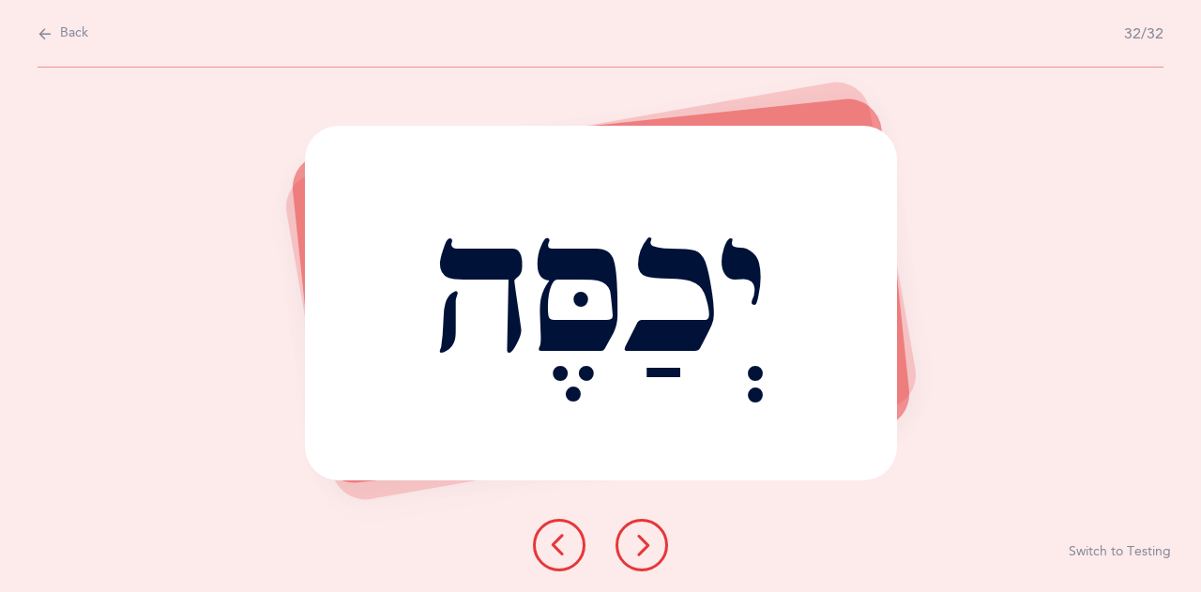
click at [639, 539] on icon at bounding box center [641, 545] width 23 height 23
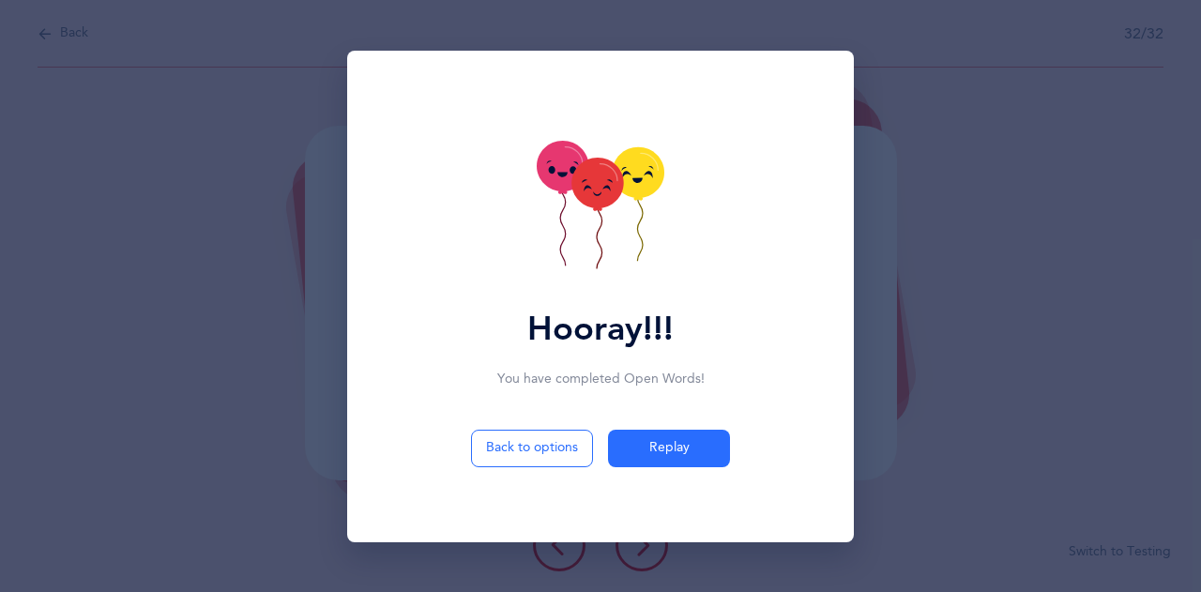
click at [589, 229] on icon at bounding box center [600, 207] width 128 height 133
click at [595, 234] on icon at bounding box center [600, 207] width 128 height 133
click at [591, 219] on icon at bounding box center [600, 207] width 128 height 133
click at [597, 221] on icon at bounding box center [600, 207] width 128 height 133
click at [605, 244] on icon at bounding box center [600, 207] width 128 height 133
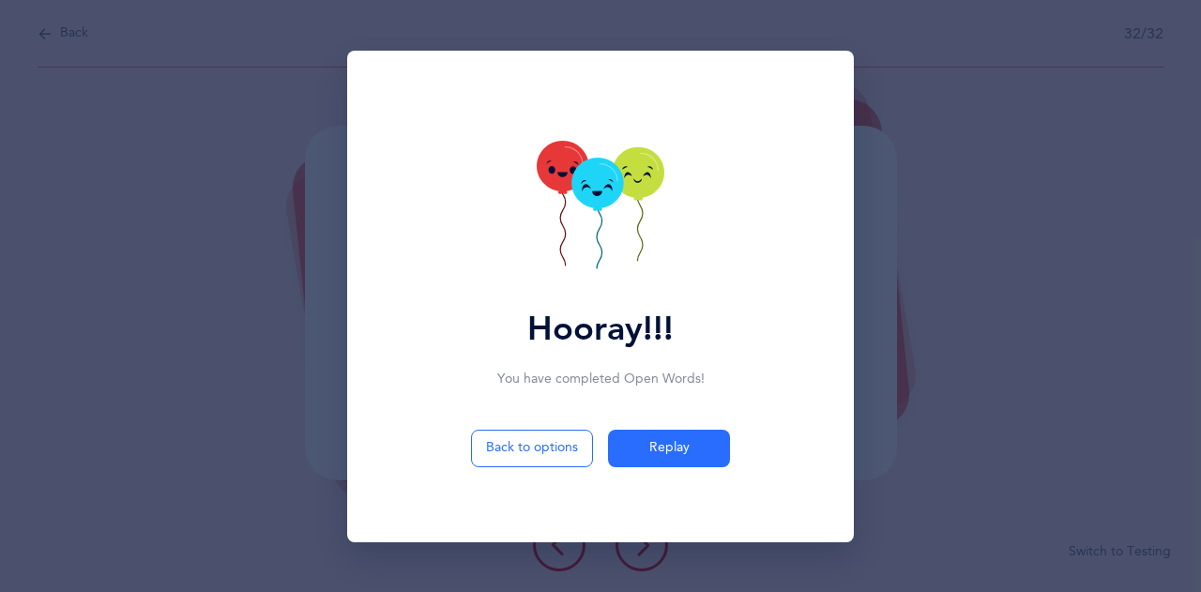
click at [597, 248] on icon at bounding box center [600, 207] width 128 height 133
click at [596, 249] on icon at bounding box center [600, 207] width 128 height 133
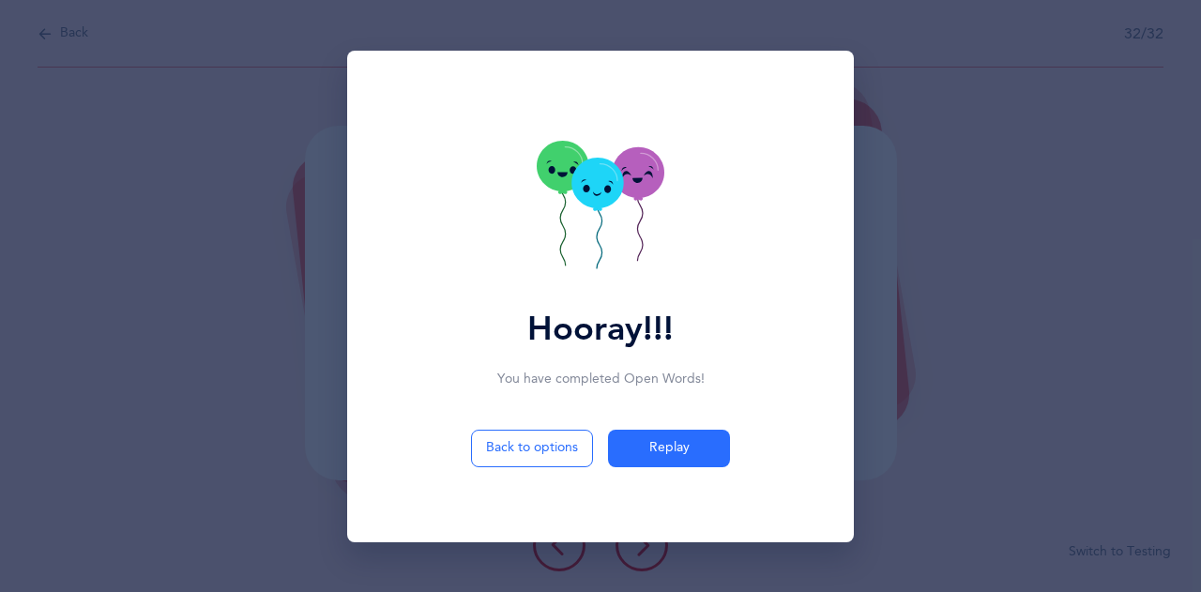
click at [596, 249] on icon at bounding box center [600, 207] width 128 height 133
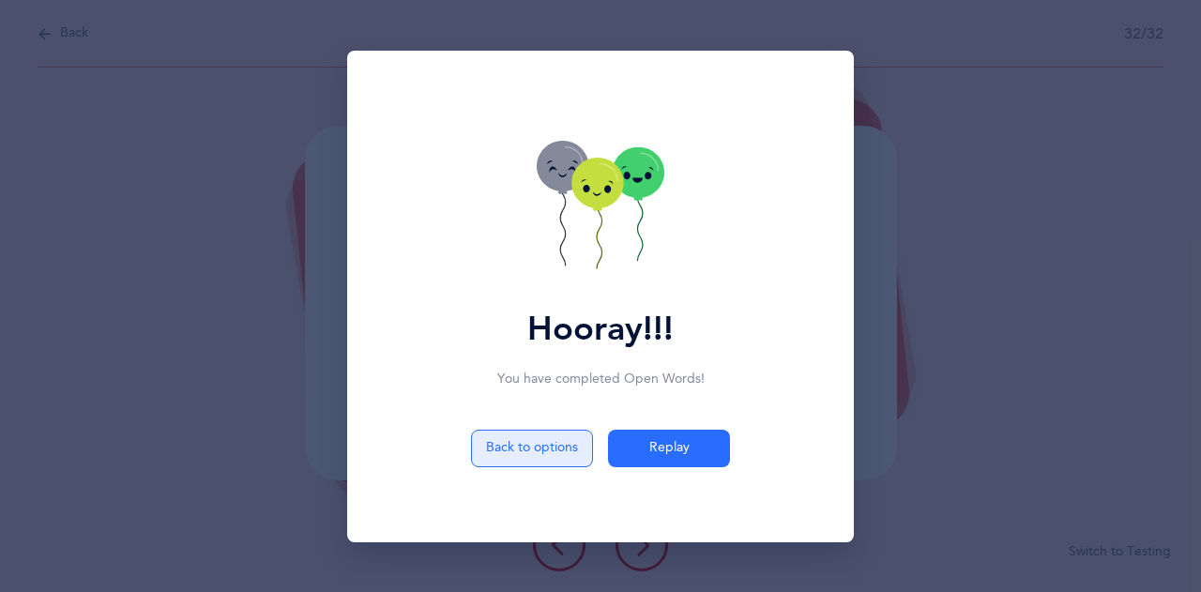
click at [555, 451] on button "Back to options" at bounding box center [532, 449] width 122 height 38
select select "27"
select select "single"
